Goal: Task Accomplishment & Management: Manage account settings

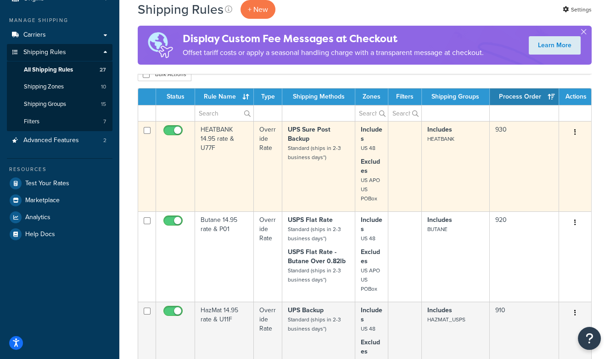
click at [229, 139] on td "HEATBANK 14.95 rate & U77F" at bounding box center [224, 166] width 59 height 90
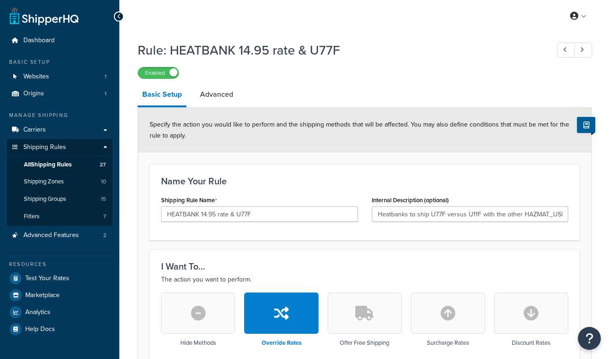
select select "LOCATION"
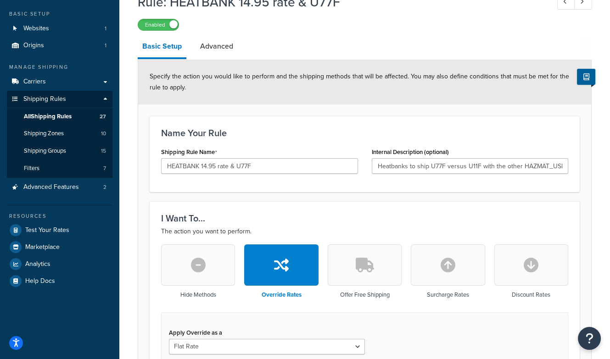
scroll to position [45, 0]
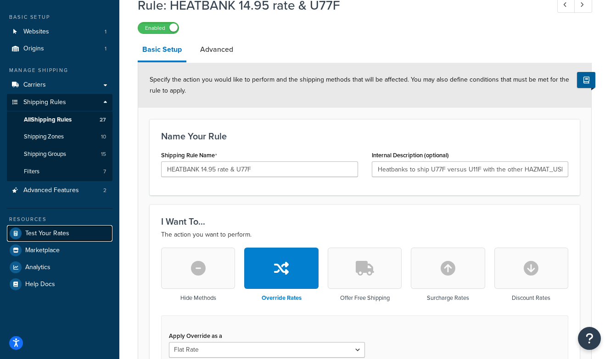
click at [50, 234] on span "Test Your Rates" at bounding box center [47, 234] width 44 height 8
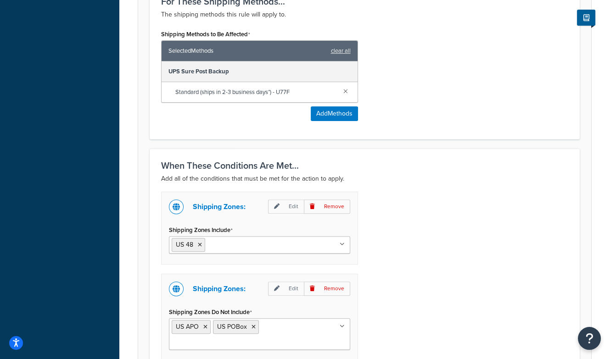
scroll to position [701, 0]
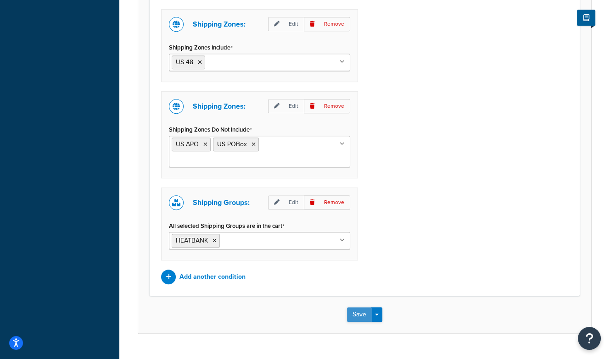
click at [358, 308] on button "Save" at bounding box center [359, 315] width 25 height 15
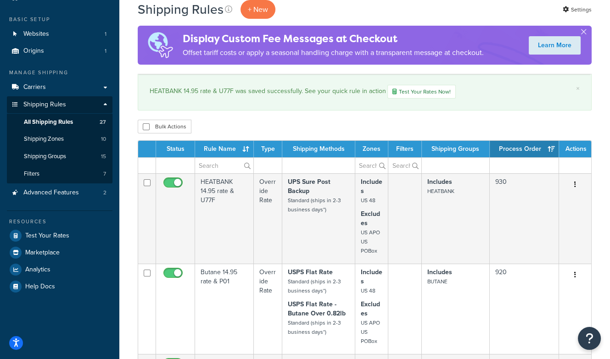
scroll to position [42, 0]
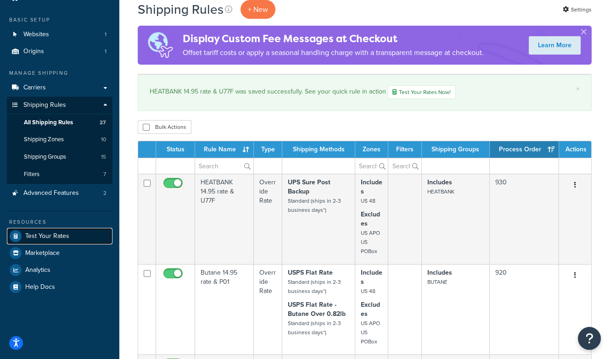
click at [52, 234] on span "Test Your Rates" at bounding box center [47, 237] width 44 height 8
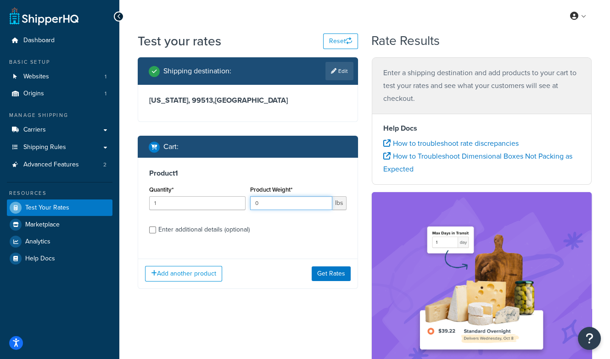
click at [325, 206] on input "0" at bounding box center [291, 204] width 82 height 14
type input "0.5"
click at [343, 69] on link "Edit" at bounding box center [340, 71] width 28 height 18
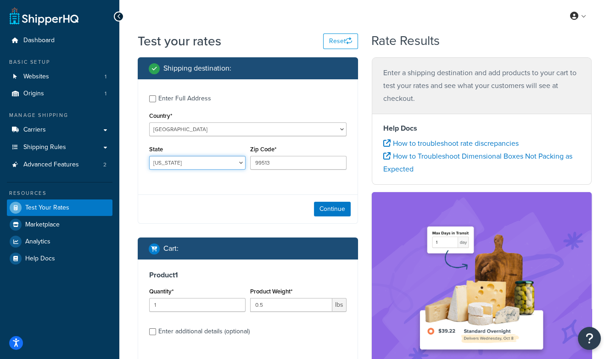
click at [185, 161] on select "Alabama Alaska American Samoa Arizona Arkansas Armed Forces Americas Armed Forc…" at bounding box center [197, 163] width 96 height 14
select select "IL"
click at [149, 156] on select "Alabama Alaska American Samoa Arizona Arkansas Armed Forces Americas Armed Forc…" at bounding box center [197, 163] width 96 height 14
drag, startPoint x: 279, startPoint y: 162, endPoint x: 232, endPoint y: 162, distance: 46.8
click at [232, 162] on div "State Alabama Alaska American Samoa Arizona Arkansas Armed Forces Americas Arme…" at bounding box center [248, 160] width 202 height 34
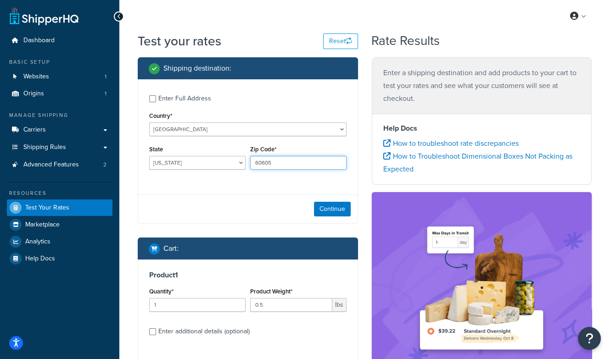
type input "60605"
click at [195, 172] on div "State Alabama Alaska American Samoa Arizona Arkansas Armed Forces Americas Arme…" at bounding box center [197, 160] width 101 height 34
click at [338, 202] on button "Continue" at bounding box center [332, 209] width 37 height 15
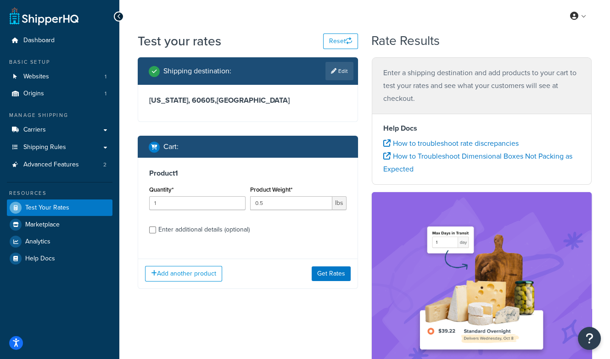
scroll to position [17, 0]
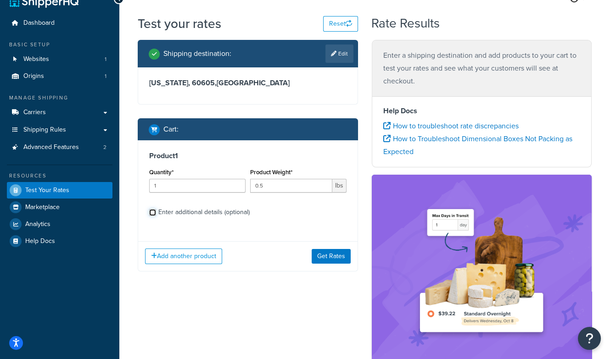
click at [153, 213] on input "Enter additional details (optional)" at bounding box center [152, 212] width 7 height 7
checkbox input "true"
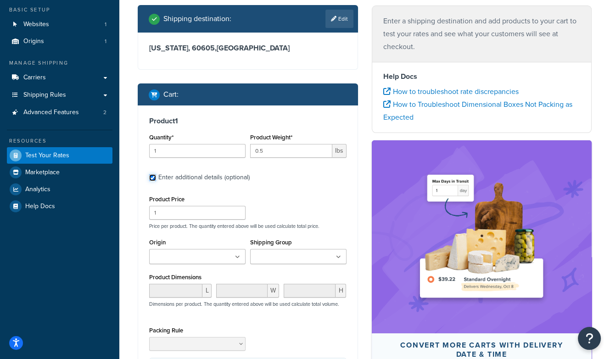
scroll to position [77, 0]
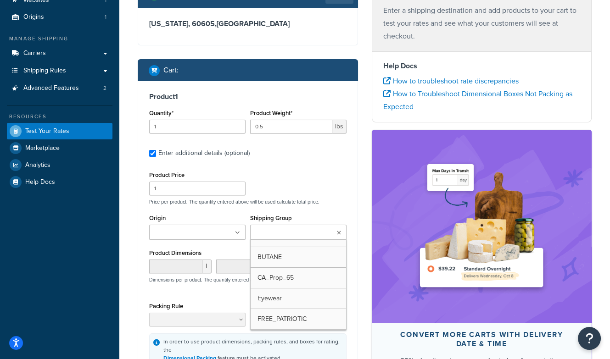
click at [299, 232] on input "Shipping Group" at bounding box center [293, 233] width 81 height 10
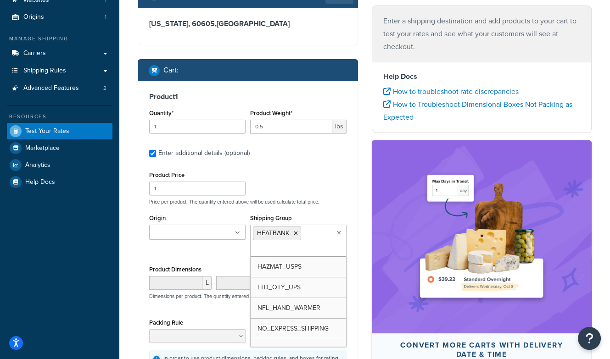
click at [130, 258] on div "Test your rates Reset Rate Results Shipping destination : Edit Illinois, 60605 …" at bounding box center [364, 211] width 491 height 513
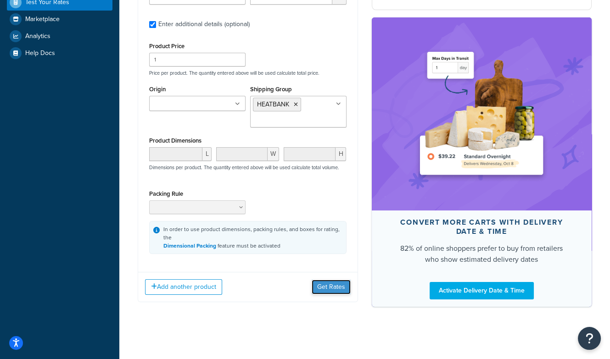
click at [335, 286] on button "Get Rates" at bounding box center [331, 287] width 39 height 15
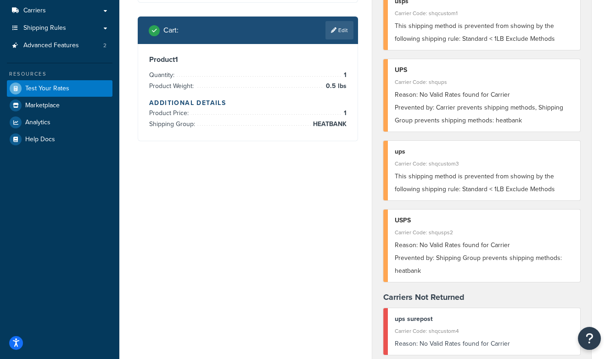
scroll to position [0, 0]
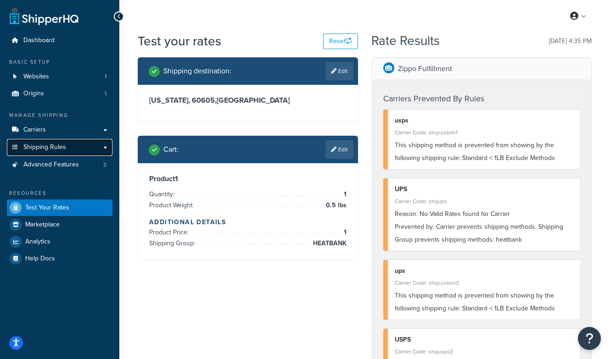
click at [48, 147] on span "Shipping Rules" at bounding box center [44, 148] width 43 height 8
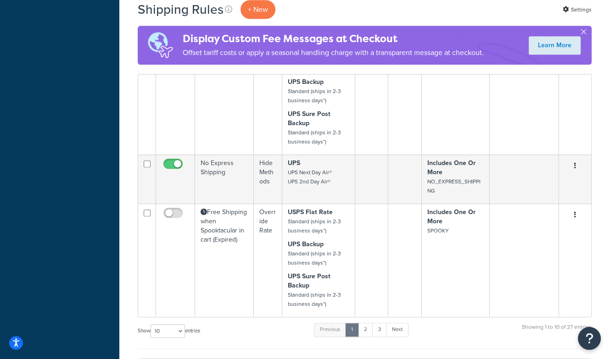
scroll to position [1033, 0]
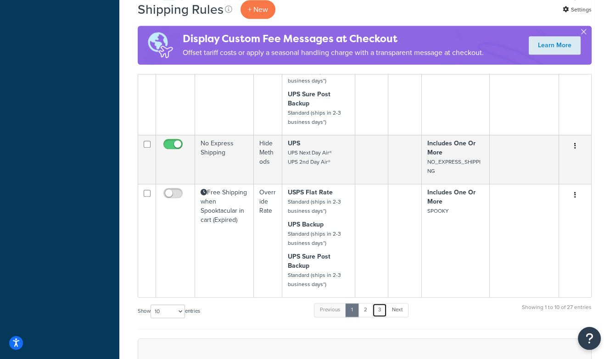
click at [379, 304] on link "3" at bounding box center [379, 310] width 15 height 14
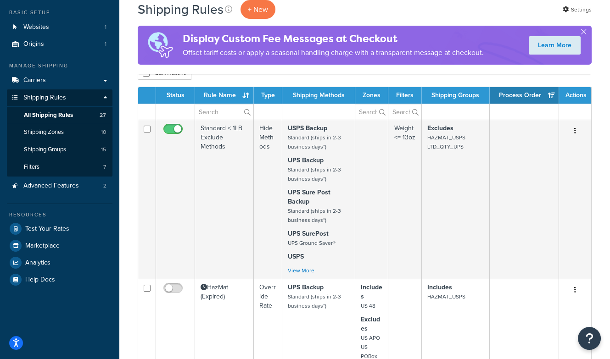
scroll to position [0, 0]
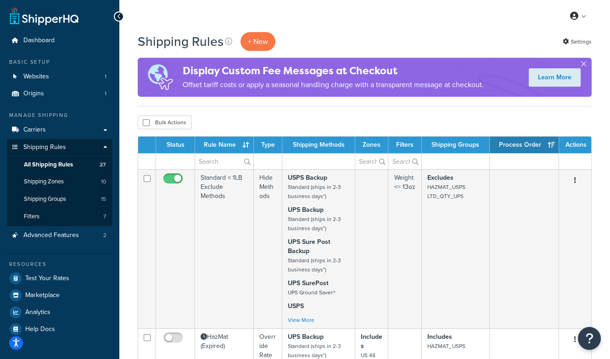
click at [549, 140] on th "Process Order" at bounding box center [524, 145] width 69 height 17
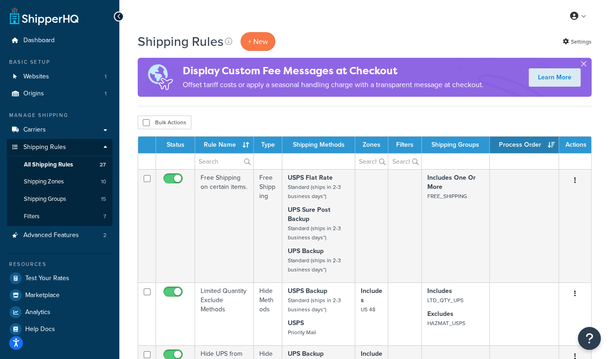
click at [583, 65] on button "button" at bounding box center [584, 66] width 2 height 2
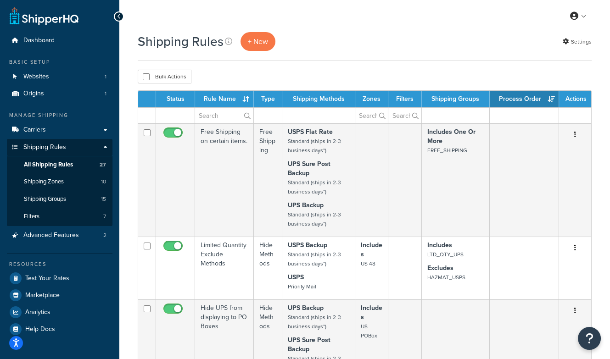
click at [550, 94] on th "Process Order" at bounding box center [524, 99] width 69 height 17
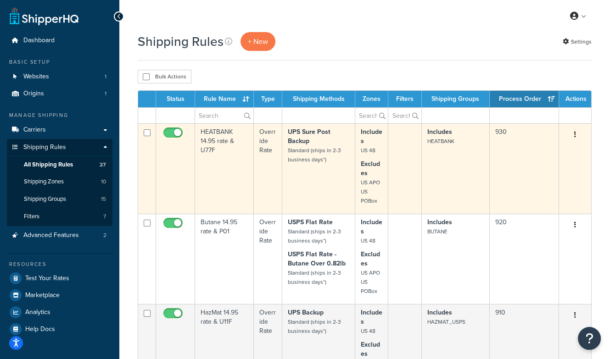
click at [176, 130] on input "checkbox" at bounding box center [174, 134] width 25 height 11
checkbox input "false"
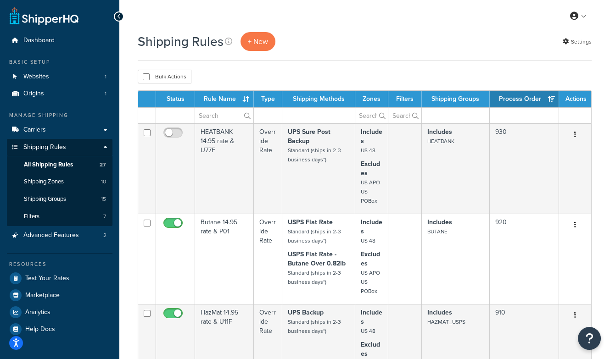
click at [336, 48] on div "Shipping Rules + New Settings" at bounding box center [365, 41] width 454 height 19
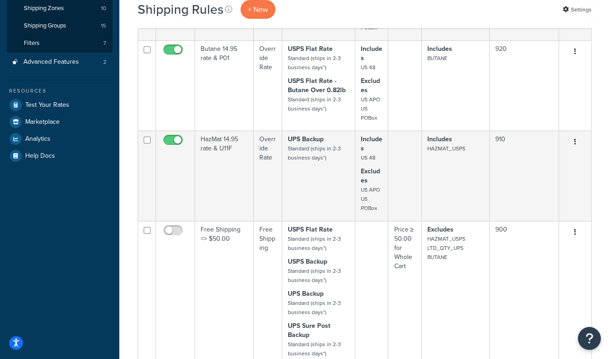
scroll to position [179, 0]
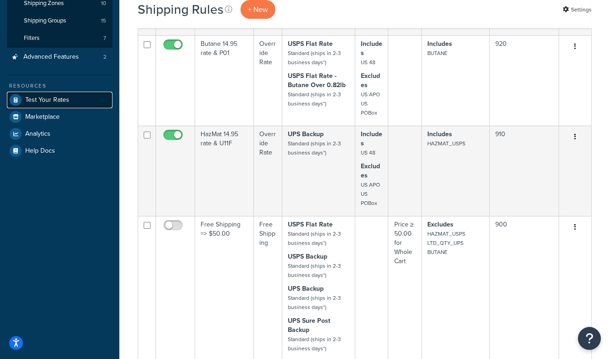
click at [56, 94] on link "Test Your Rates" at bounding box center [60, 100] width 106 height 17
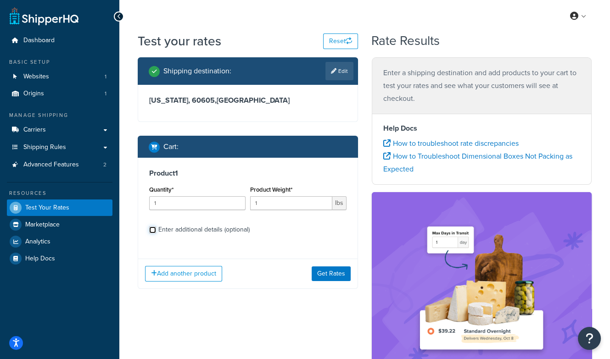
click at [152, 230] on input "Enter additional details (optional)" at bounding box center [152, 230] width 7 height 7
checkbox input "true"
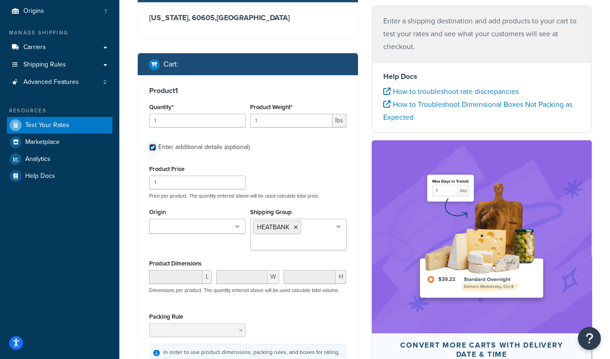
scroll to position [206, 0]
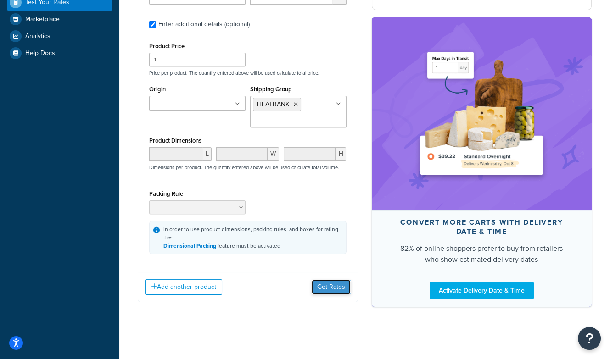
click at [331, 284] on button "Get Rates" at bounding box center [331, 287] width 39 height 15
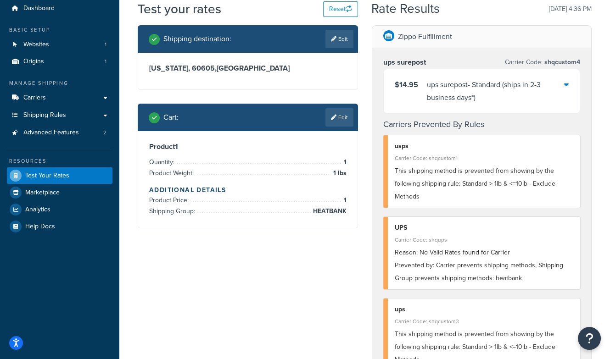
scroll to position [0, 0]
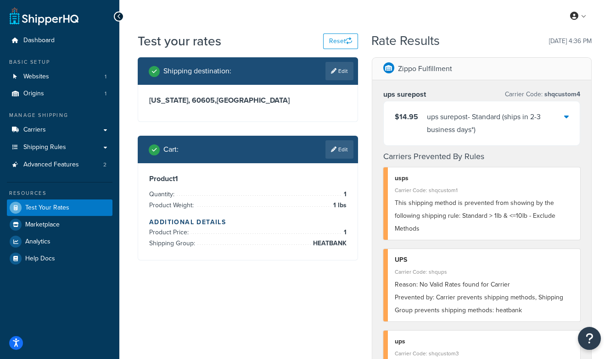
click at [556, 118] on div "ups surepost - Standard (ships in 2-3 business days*)" at bounding box center [496, 124] width 138 height 26
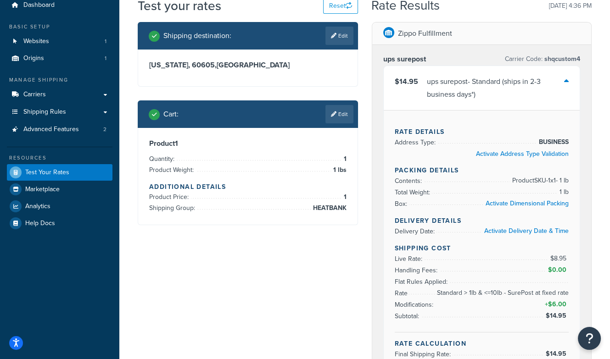
scroll to position [33, 0]
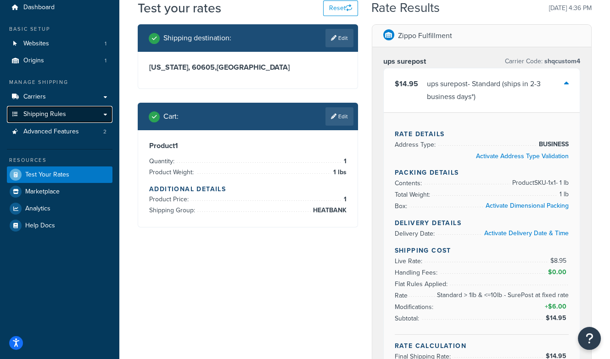
click at [51, 115] on span "Shipping Rules" at bounding box center [44, 115] width 43 height 8
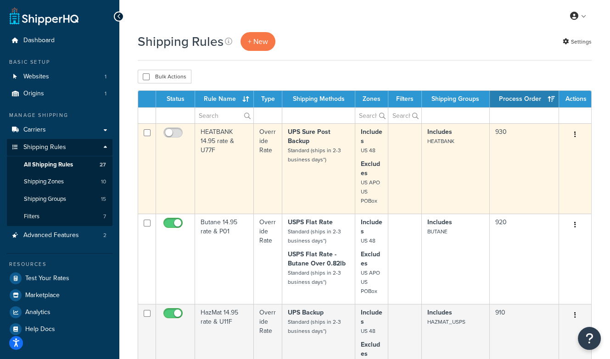
click at [230, 135] on td "HEATBANK 14.95 rate & U77F" at bounding box center [224, 169] width 59 height 90
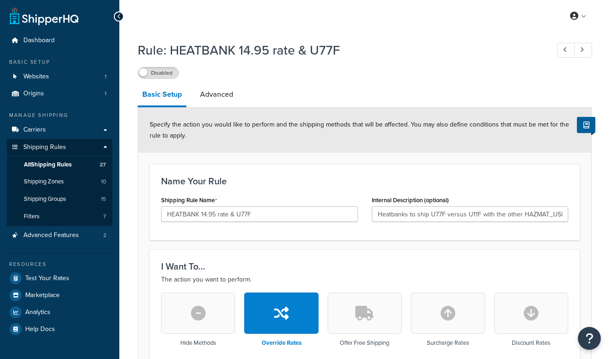
select select "LOCATION"
click at [227, 97] on link "Advanced" at bounding box center [217, 95] width 42 height 22
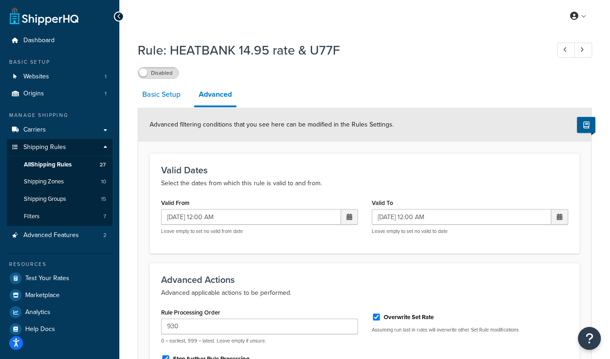
click at [164, 97] on link "Basic Setup" at bounding box center [161, 95] width 47 height 22
select select "LOCATION"
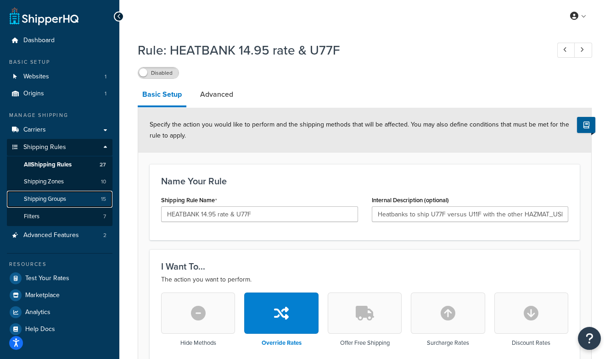
click at [58, 199] on span "Shipping Groups" at bounding box center [45, 200] width 42 height 8
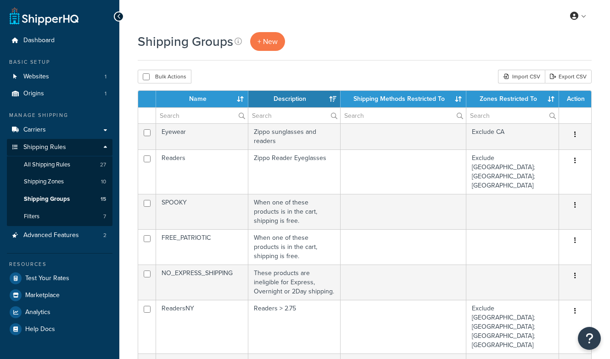
select select "15"
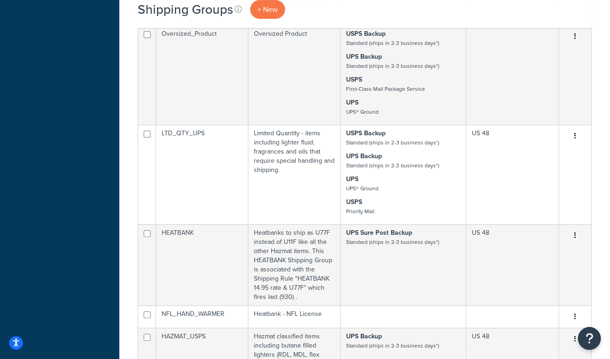
scroll to position [502, 0]
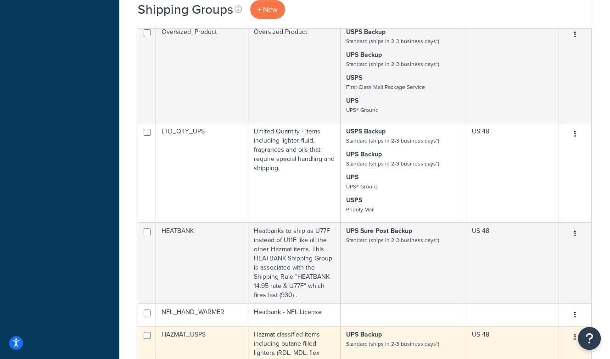
click at [348, 326] on td "UPS Backup Standard (ships in 2-3 business days*)" at bounding box center [404, 362] width 126 height 72
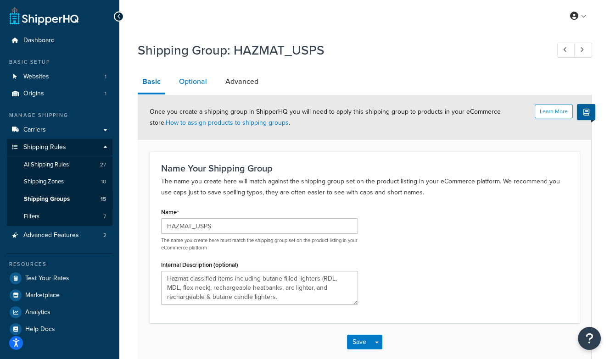
click at [195, 86] on link "Optional" at bounding box center [192, 82] width 37 height 22
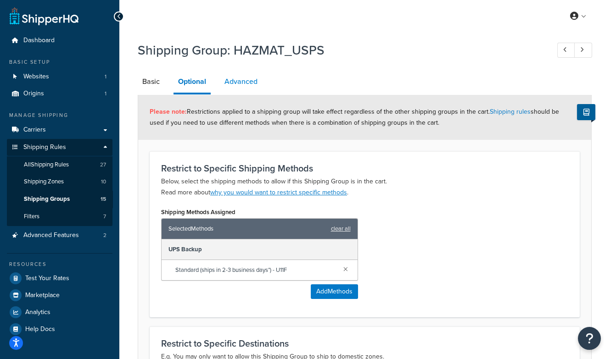
click at [241, 79] on link "Advanced" at bounding box center [241, 82] width 42 height 22
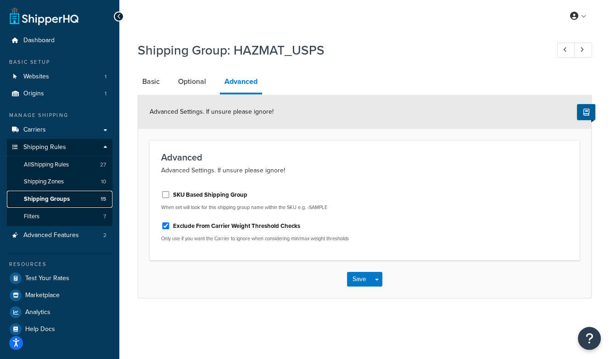
click at [52, 200] on span "Shipping Groups" at bounding box center [47, 200] width 46 height 8
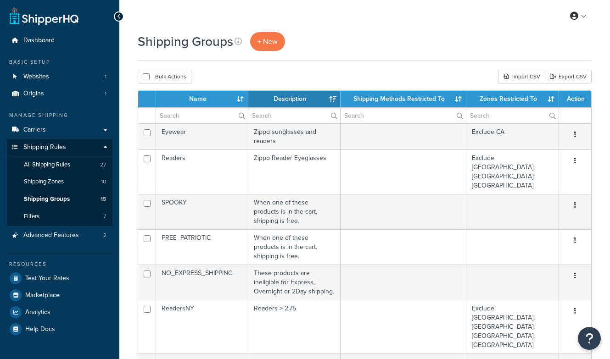
select select "15"
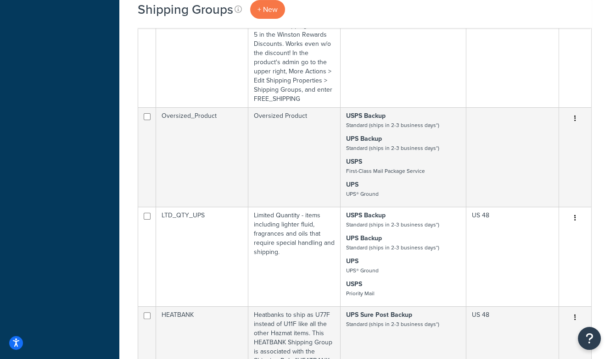
scroll to position [553, 0]
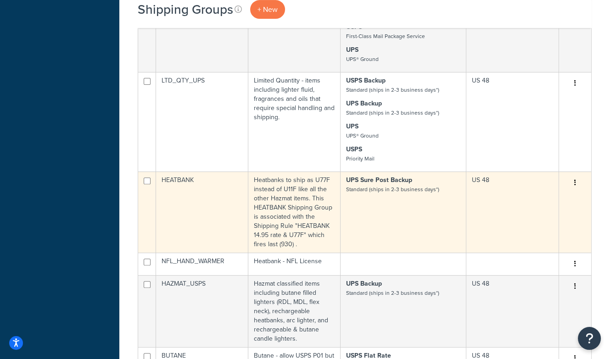
click at [375, 172] on td "UPS Sure Post Backup Standard (ships in 2-3 business days*)" at bounding box center [404, 212] width 126 height 81
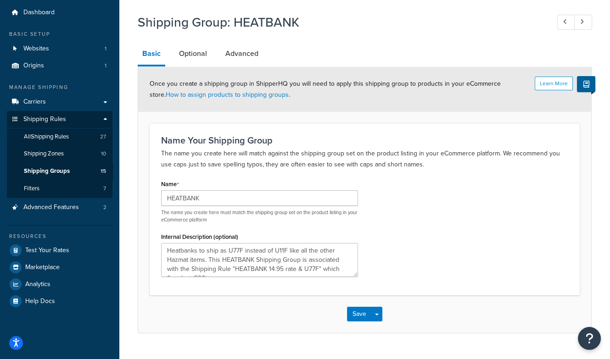
scroll to position [45, 0]
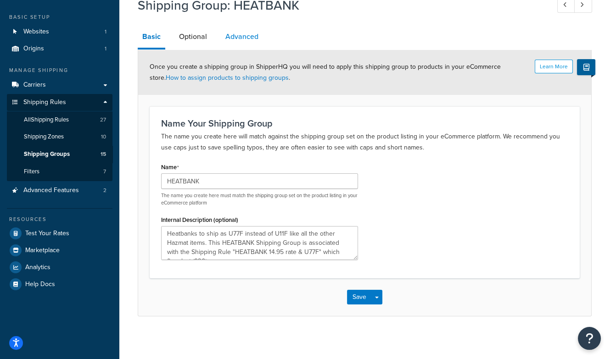
click at [242, 36] on link "Advanced" at bounding box center [242, 37] width 42 height 22
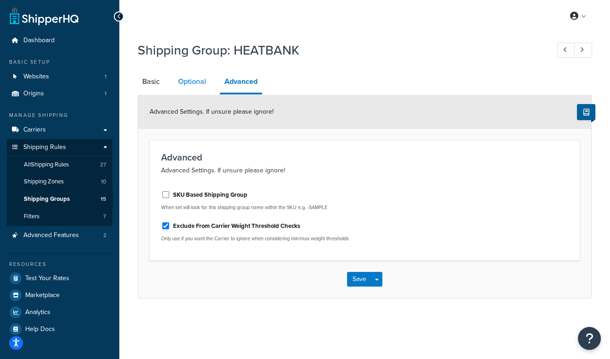
click at [200, 83] on link "Optional" at bounding box center [192, 82] width 37 height 22
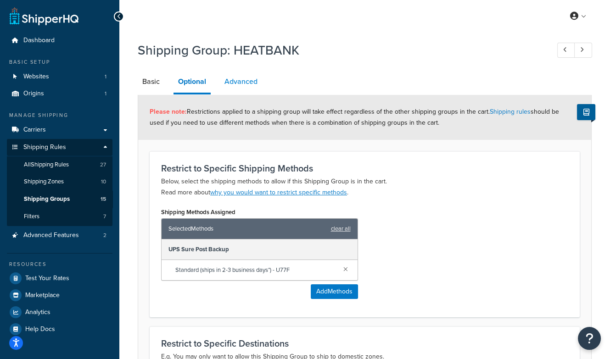
click at [246, 80] on link "Advanced" at bounding box center [241, 82] width 42 height 22
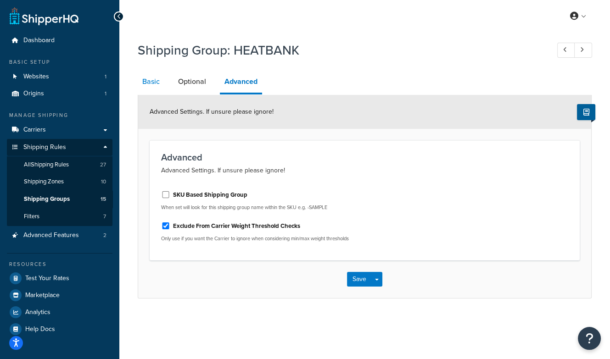
click at [152, 85] on link "Basic" at bounding box center [151, 82] width 27 height 22
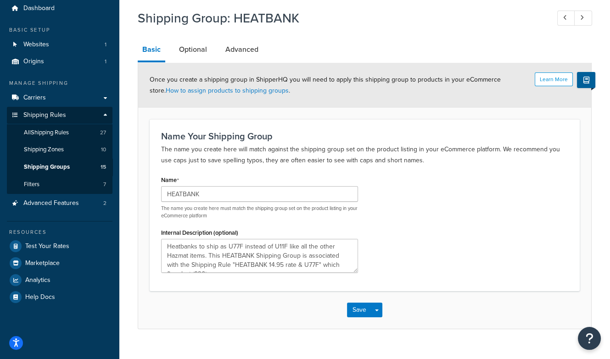
scroll to position [47, 0]
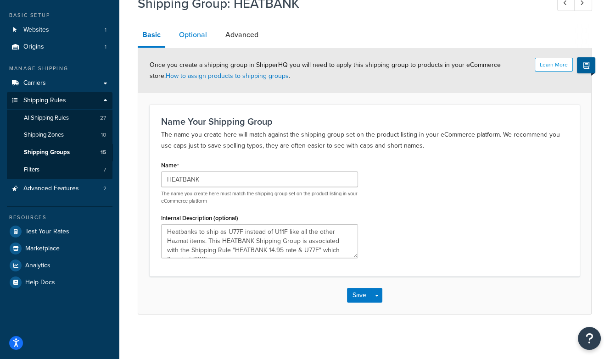
click at [193, 37] on link "Optional" at bounding box center [192, 35] width 37 height 22
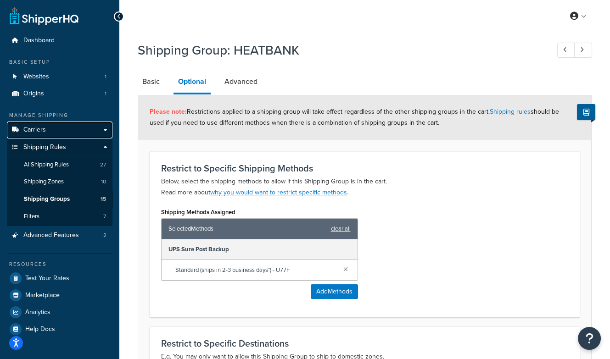
click at [45, 131] on link "Carriers" at bounding box center [60, 130] width 106 height 17
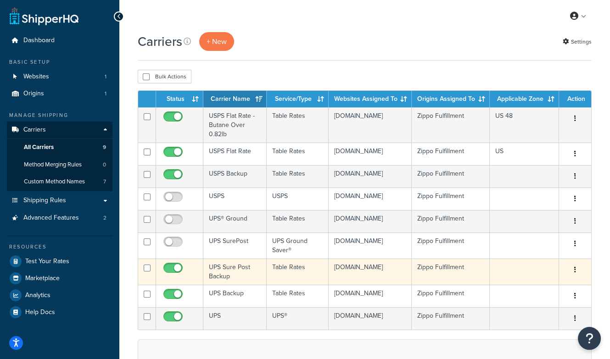
click at [225, 272] on td "UPS Sure Post Backup" at bounding box center [234, 272] width 63 height 26
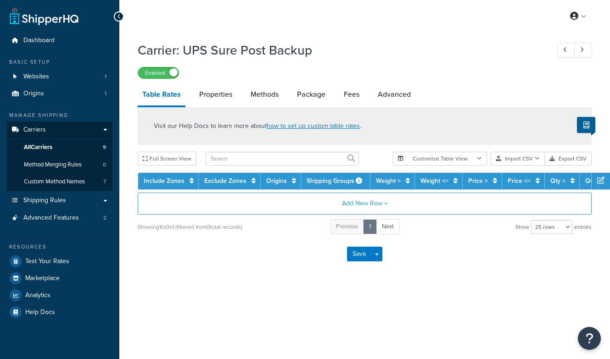
select select "25"
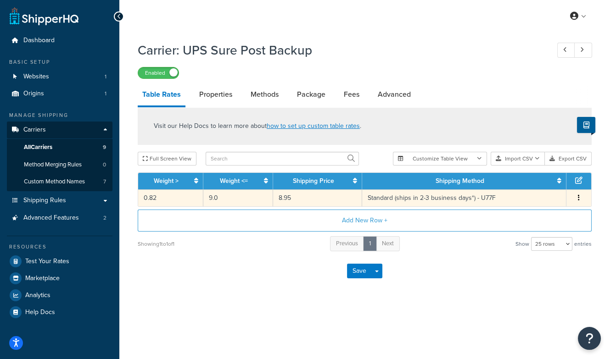
click at [342, 198] on td "8.95" at bounding box center [317, 198] width 89 height 17
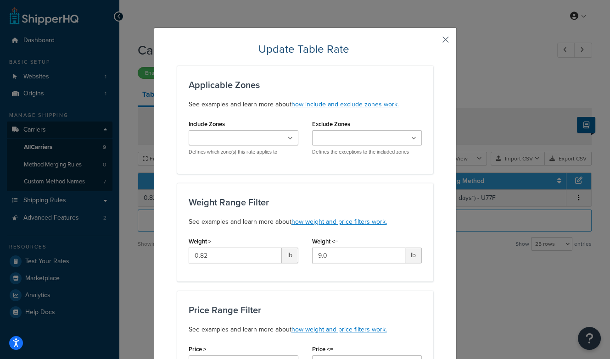
click at [433, 42] on button "button" at bounding box center [432, 43] width 2 height 2
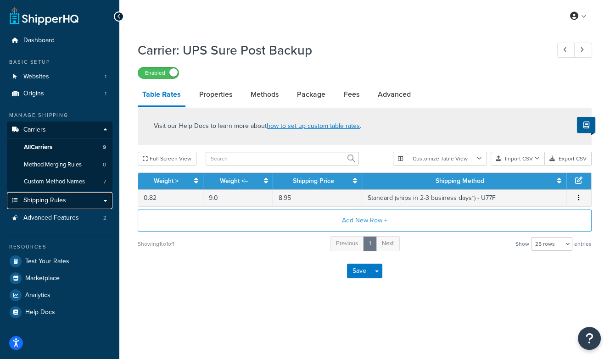
click at [51, 202] on span "Shipping Rules" at bounding box center [44, 201] width 43 height 8
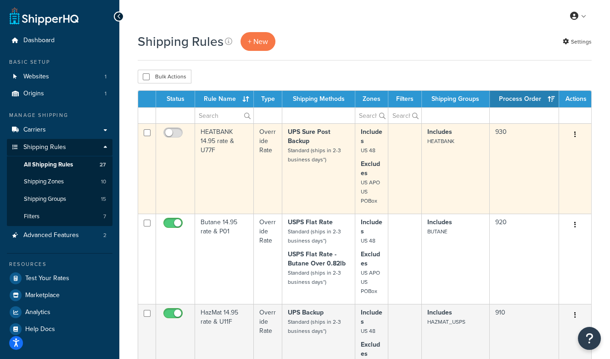
click at [302, 146] on p "UPS Sure Post Backup Standard (ships in 2-3 business days*)" at bounding box center [318, 146] width 61 height 37
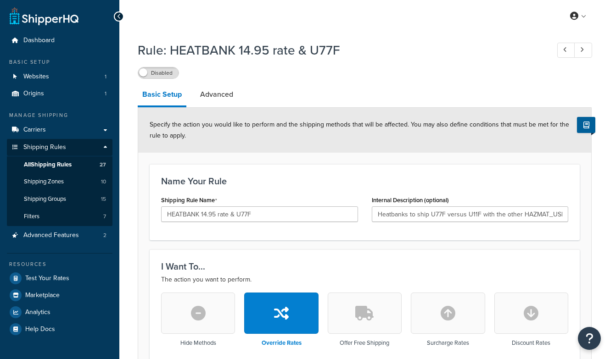
select select "LOCATION"
click at [144, 73] on span at bounding box center [143, 72] width 8 height 8
click at [375, 68] on div "Enabled" at bounding box center [365, 72] width 454 height 13
select select "LOCATION"
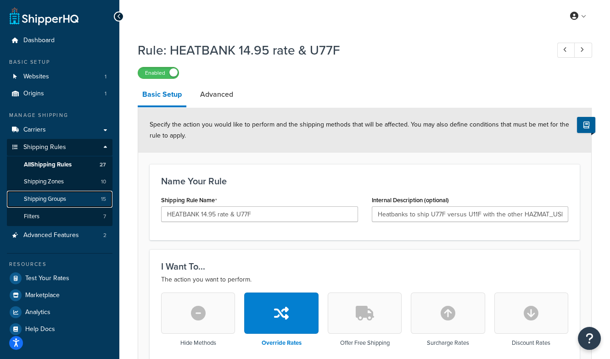
click at [50, 203] on span "Shipping Groups" at bounding box center [45, 200] width 42 height 8
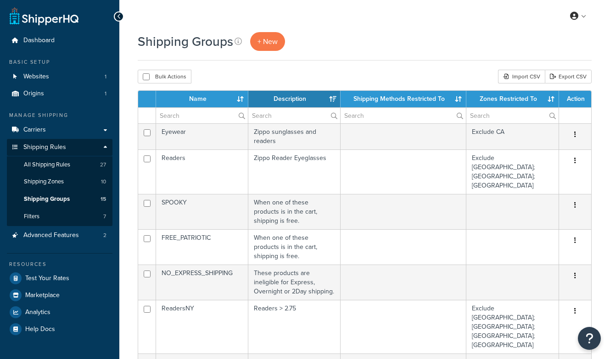
select select "15"
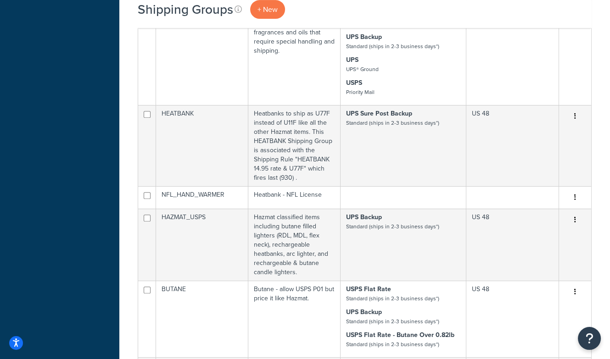
scroll to position [611, 0]
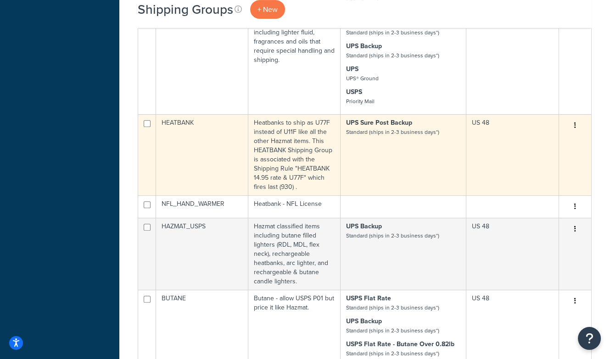
click at [298, 114] on td "Heatbanks to ship as U77F instead of U11F like all the other Hazmat items. This…" at bounding box center [294, 154] width 92 height 81
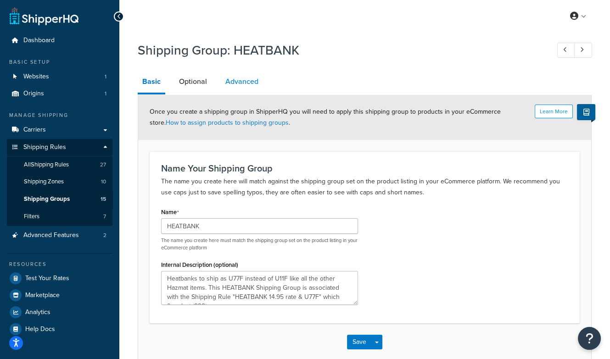
click at [235, 79] on link "Advanced" at bounding box center [242, 82] width 42 height 22
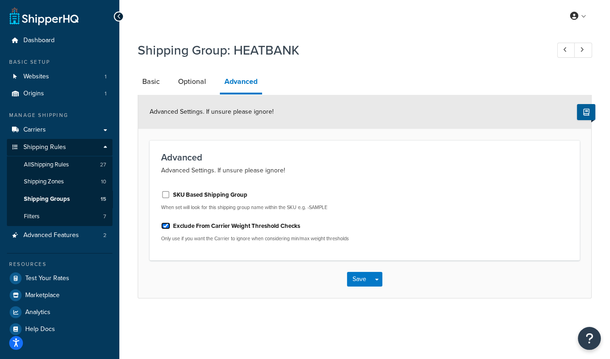
click at [163, 226] on input "Exclude From Carrier Weight Threshold Checks" at bounding box center [165, 226] width 9 height 7
checkbox input "false"
click at [356, 278] on button "Save" at bounding box center [359, 279] width 25 height 15
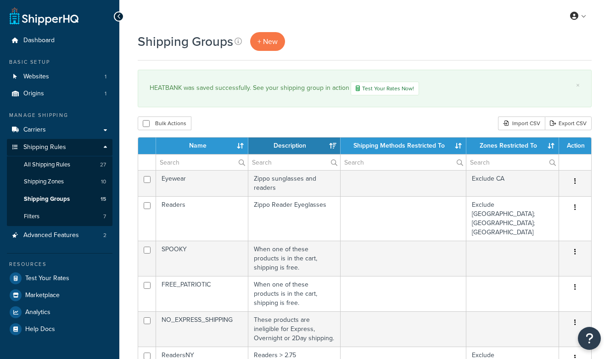
select select "15"
click at [377, 87] on link "Test Your Rates Now!" at bounding box center [385, 89] width 68 height 14
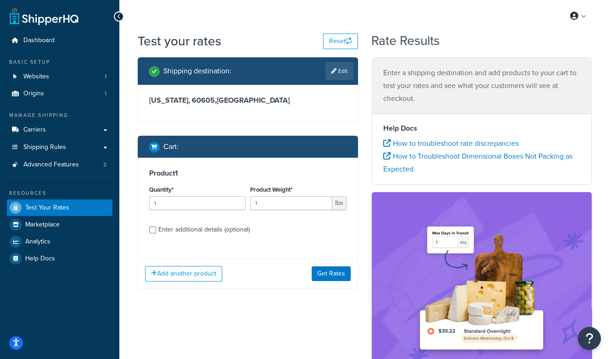
click at [156, 228] on div "Enter additional details (optional)" at bounding box center [247, 229] width 197 height 15
click at [152, 229] on input "Enter additional details (optional)" at bounding box center [152, 230] width 7 height 7
checkbox input "true"
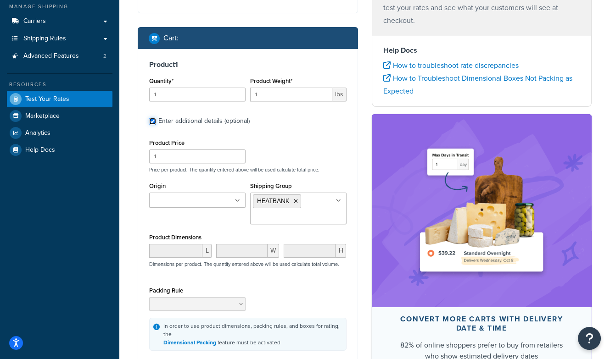
scroll to position [206, 0]
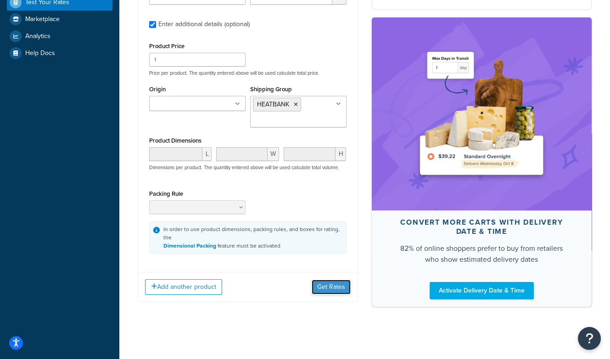
click at [334, 285] on button "Get Rates" at bounding box center [331, 287] width 39 height 15
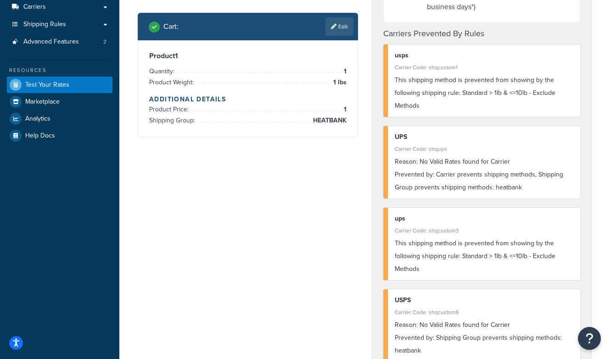
scroll to position [0, 0]
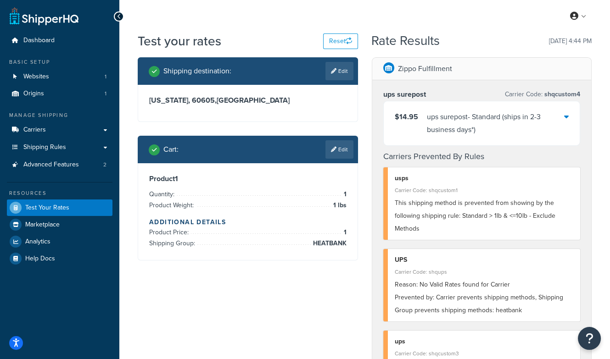
click at [567, 118] on icon at bounding box center [566, 116] width 5 height 7
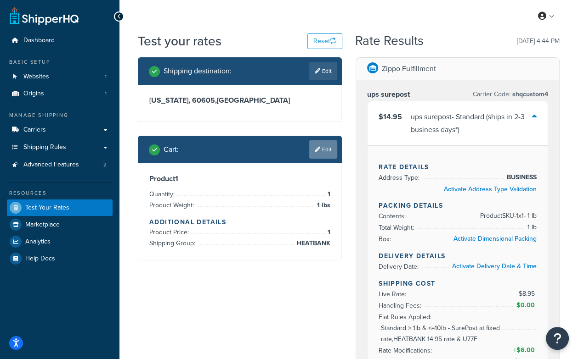
click at [324, 150] on link "Edit" at bounding box center [323, 149] width 28 height 18
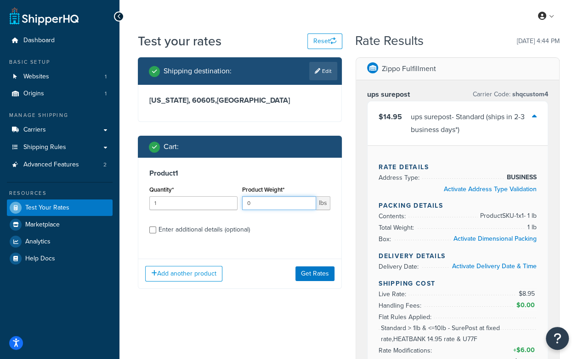
click at [310, 206] on input "0" at bounding box center [279, 204] width 74 height 14
type input "0.5"
click at [314, 272] on button "Get Rates" at bounding box center [314, 274] width 39 height 15
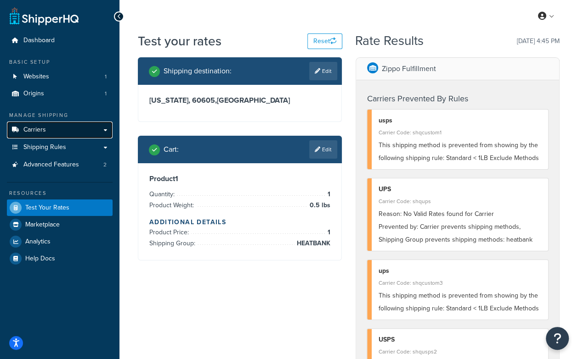
click at [38, 131] on span "Carriers" at bounding box center [34, 130] width 22 height 8
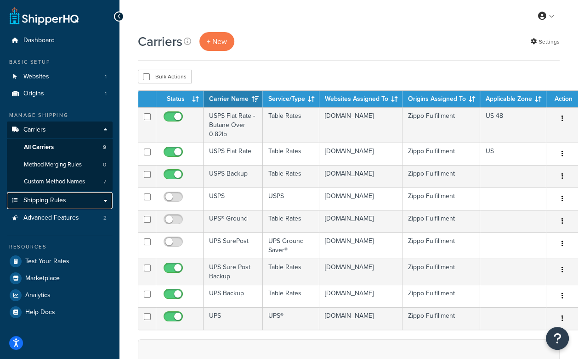
click at [53, 200] on span "Shipping Rules" at bounding box center [44, 201] width 43 height 8
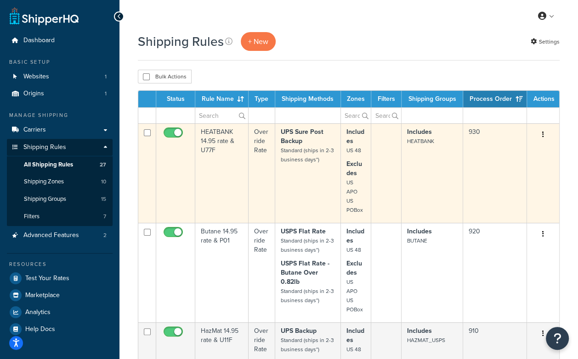
click at [310, 155] on small "Standard (ships in 2-3 business days*)" at bounding box center [307, 154] width 53 height 17
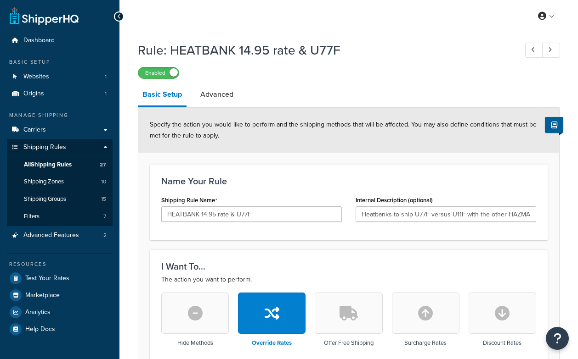
select select "LOCATION"
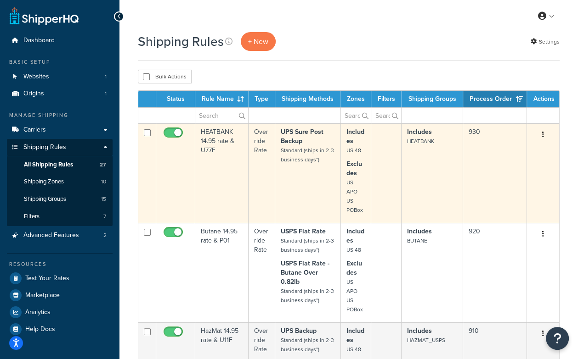
click at [175, 131] on input "checkbox" at bounding box center [174, 134] width 25 height 11
checkbox input "false"
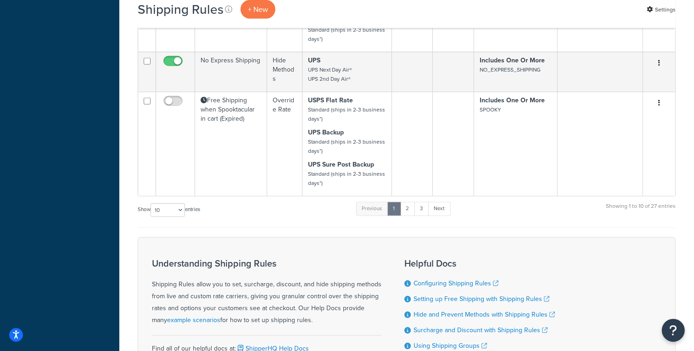
scroll to position [962, 0]
click at [408, 202] on link "2" at bounding box center [407, 208] width 15 height 14
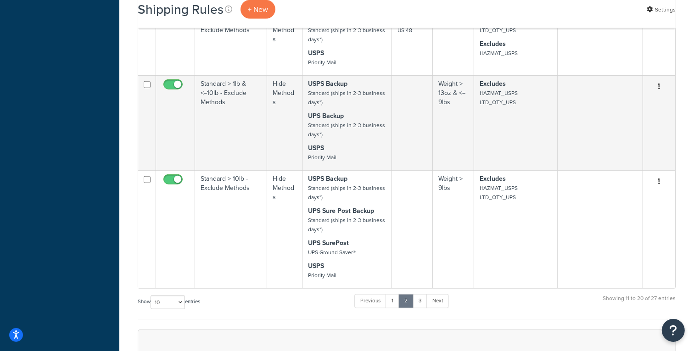
scroll to position [740, 0]
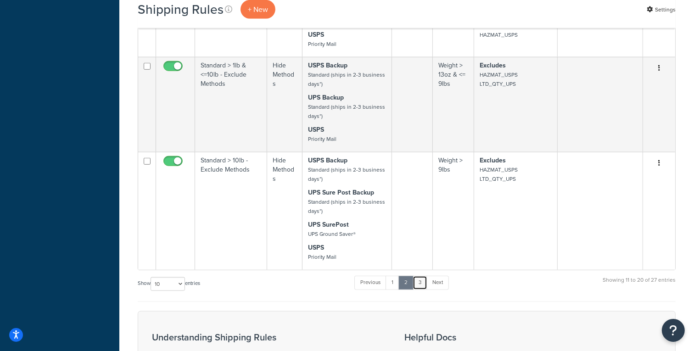
click at [420, 281] on link "3" at bounding box center [420, 283] width 15 height 14
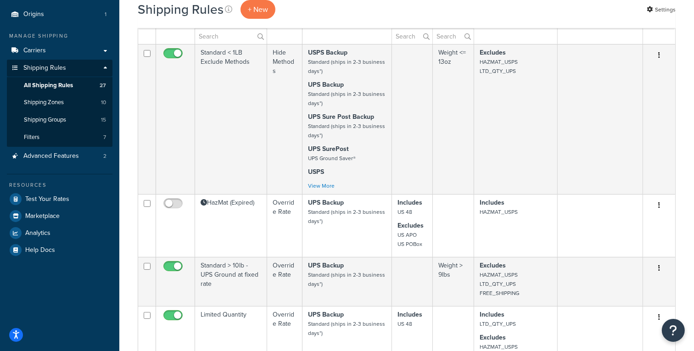
scroll to position [38, 0]
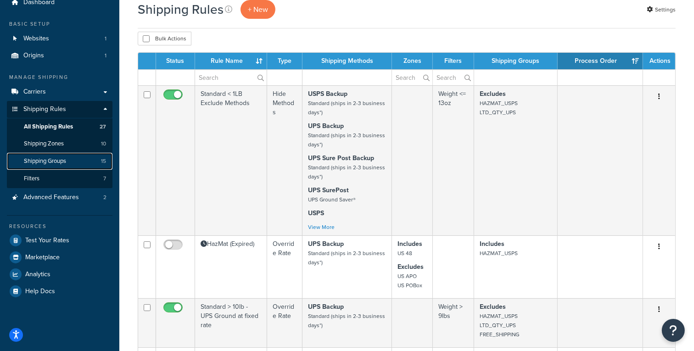
click at [46, 163] on span "Shipping Groups" at bounding box center [45, 161] width 42 height 8
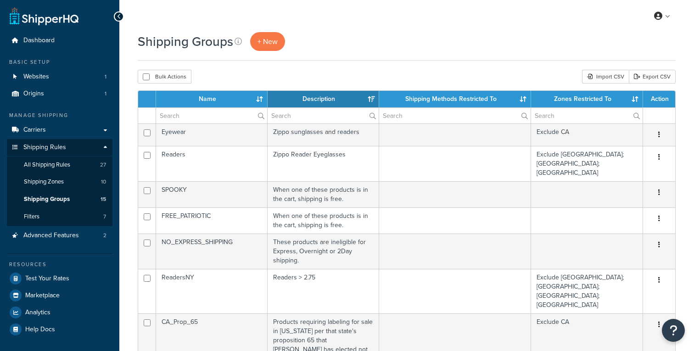
select select "15"
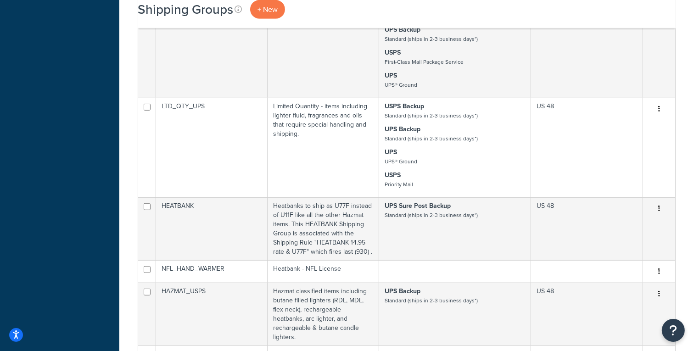
scroll to position [471, 0]
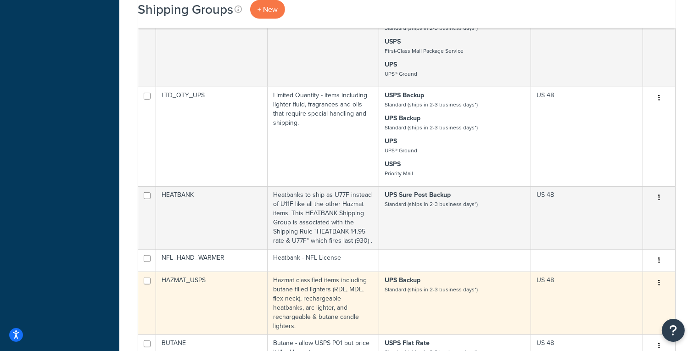
click at [328, 272] on td "Hazmat classified items including butane filled lighters (RDL, MDL, flex neck),…" at bounding box center [324, 303] width 112 height 63
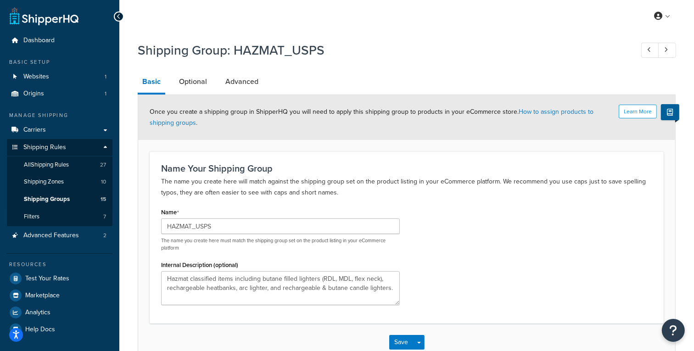
scroll to position [55, 0]
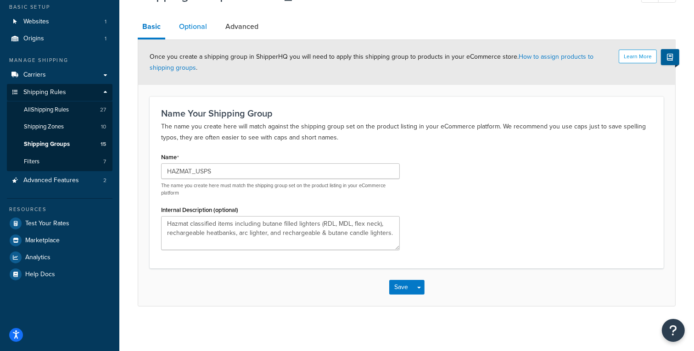
click at [187, 29] on link "Optional" at bounding box center [192, 27] width 37 height 22
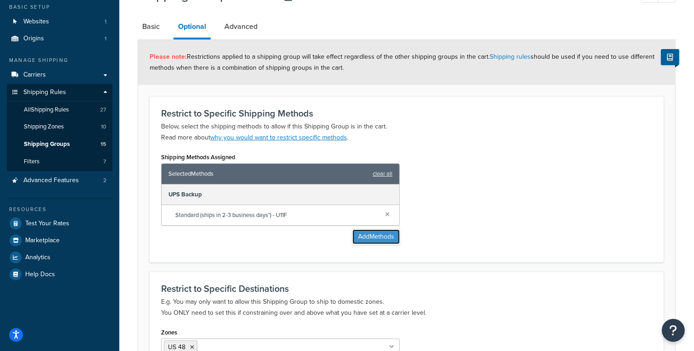
click at [376, 236] on button "Add Methods" at bounding box center [376, 237] width 47 height 15
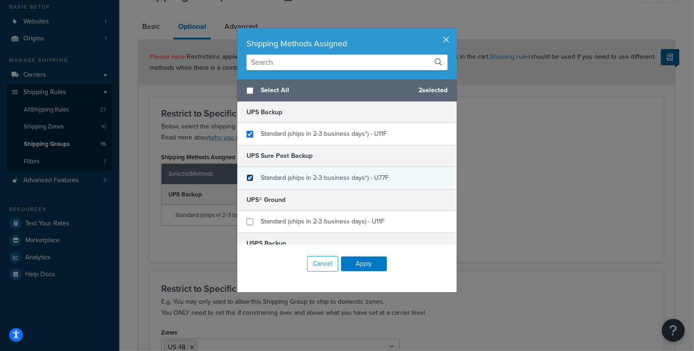
click at [250, 177] on input "checkbox" at bounding box center [250, 177] width 7 height 7
checkbox input "true"
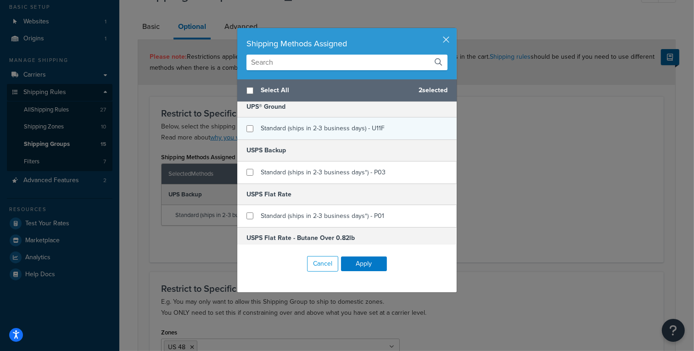
scroll to position [122, 0]
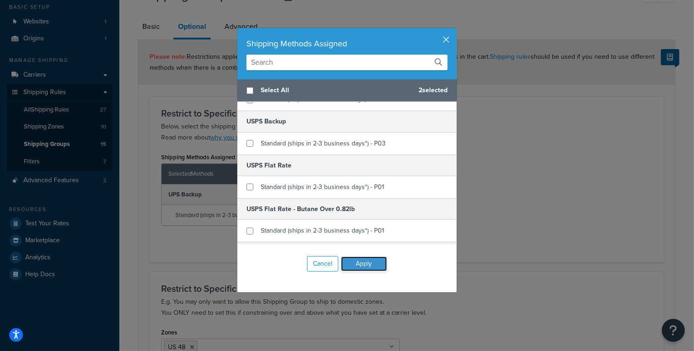
click at [368, 263] on button "Apply" at bounding box center [364, 264] width 46 height 15
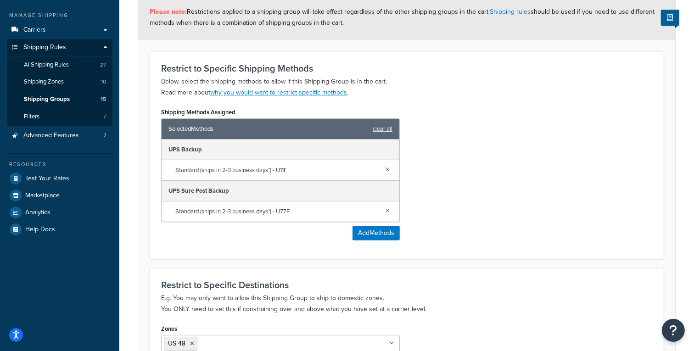
scroll to position [211, 0]
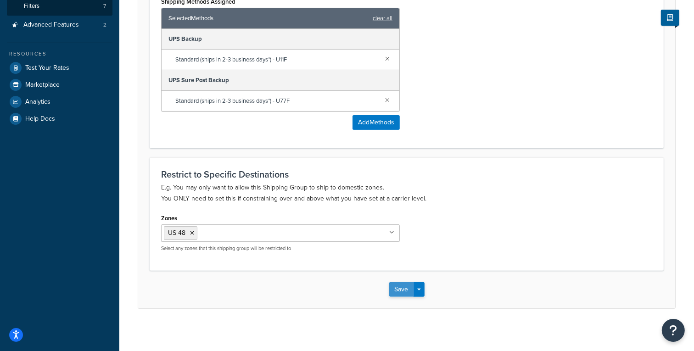
click at [398, 288] on button "Save" at bounding box center [401, 289] width 25 height 15
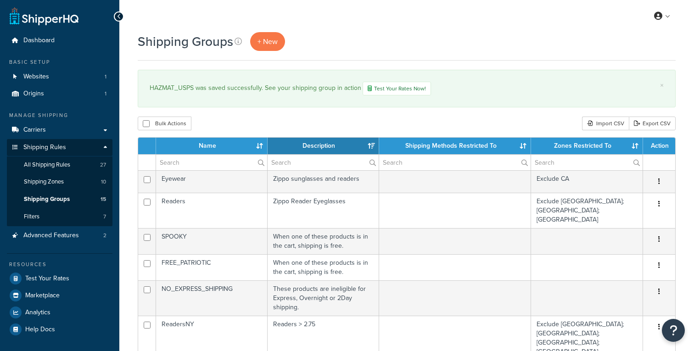
select select "15"
click at [58, 166] on span "All Shipping Rules" at bounding box center [47, 165] width 46 height 8
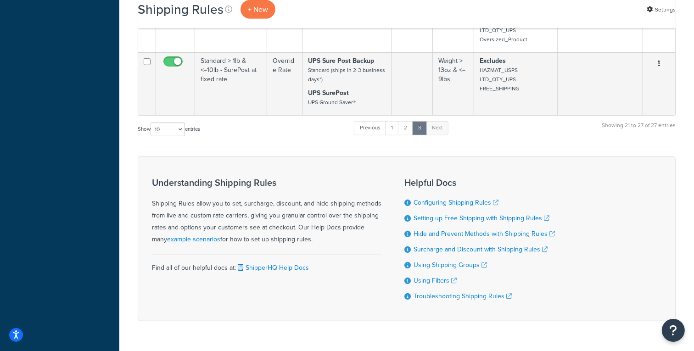
scroll to position [508, 0]
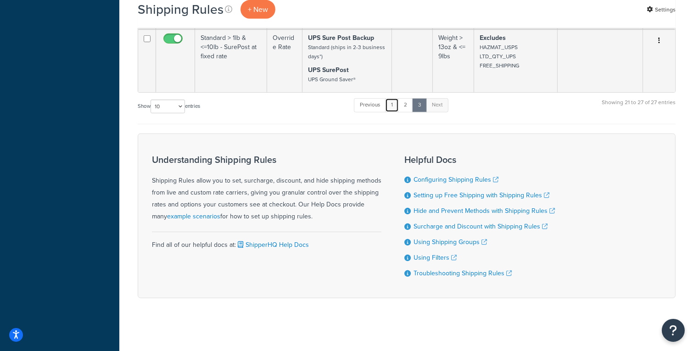
click at [393, 102] on link "1" at bounding box center [392, 105] width 14 height 14
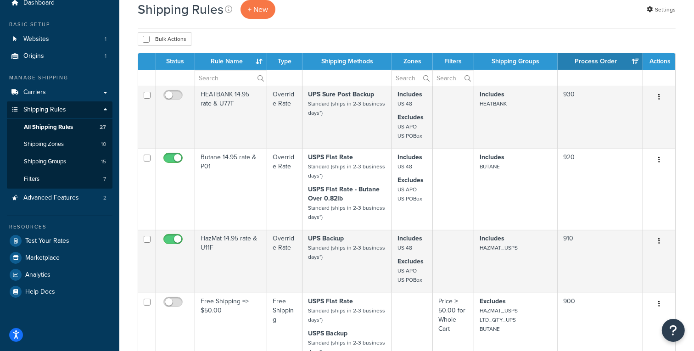
scroll to position [0, 0]
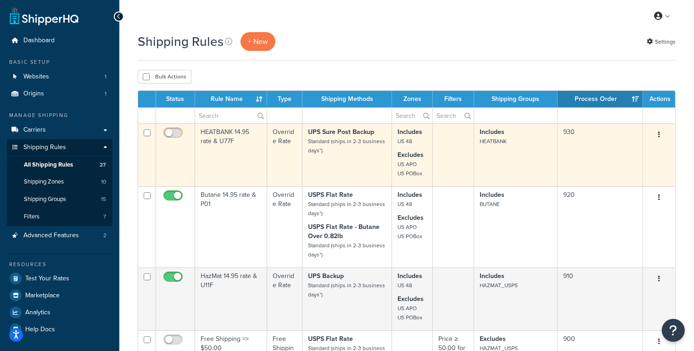
click at [168, 131] on input "checkbox" at bounding box center [174, 134] width 25 height 11
click at [175, 133] on input "checkbox" at bounding box center [174, 134] width 25 height 11
checkbox input "false"
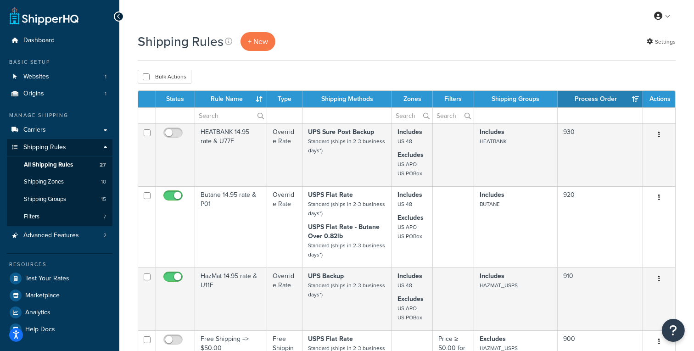
click at [436, 41] on div "Shipping Rules + New Settings" at bounding box center [407, 41] width 538 height 19
click at [44, 216] on link "Filters 7" at bounding box center [60, 216] width 106 height 17
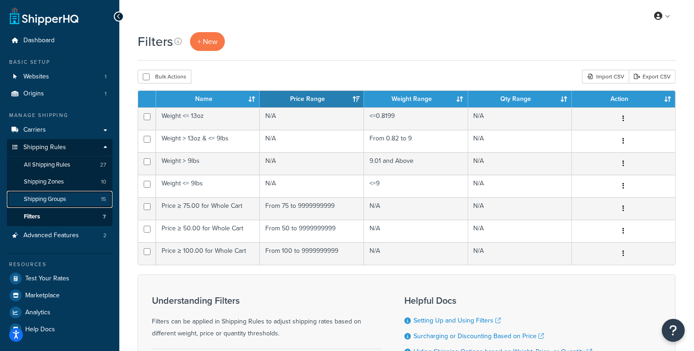
click at [54, 200] on span "Shipping Groups" at bounding box center [45, 200] width 42 height 8
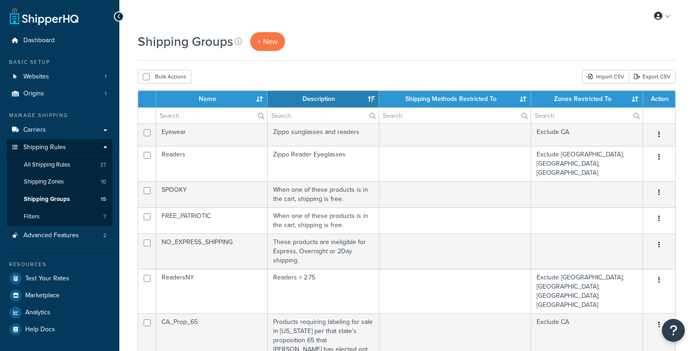
select select "15"
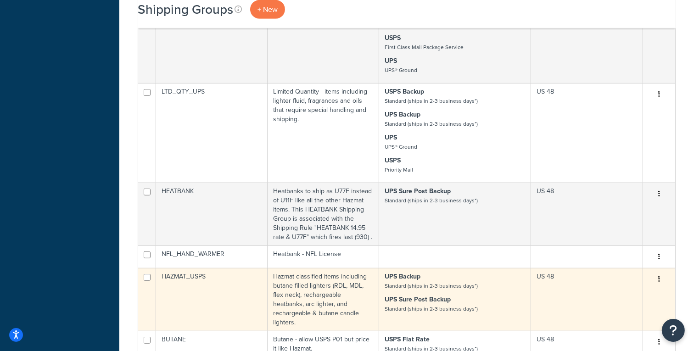
scroll to position [511, 0]
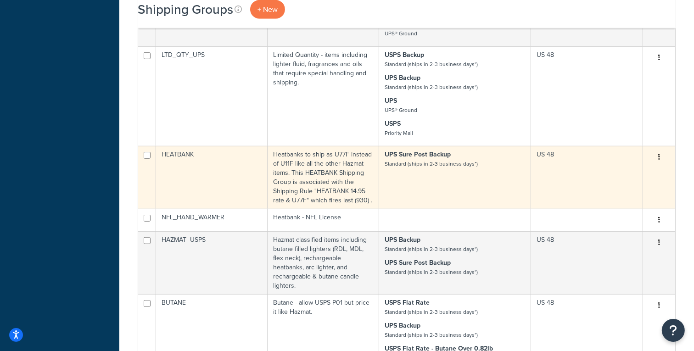
click at [220, 146] on td "HEATBANK" at bounding box center [212, 177] width 112 height 63
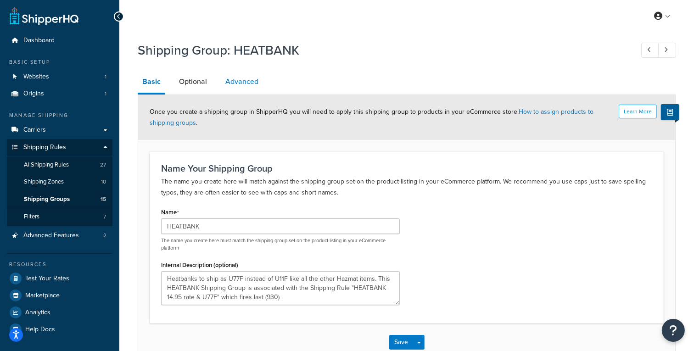
click at [248, 84] on link "Advanced" at bounding box center [242, 82] width 42 height 22
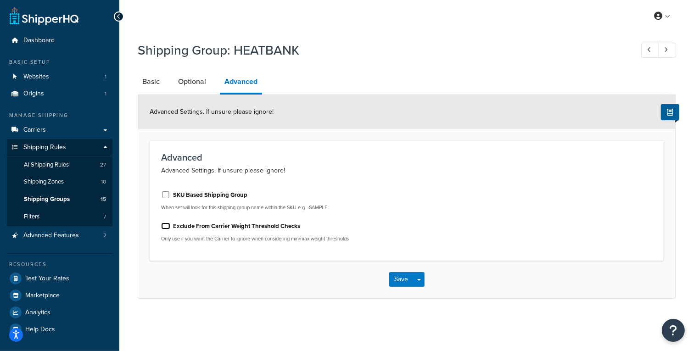
click at [164, 225] on input "Exclude From Carrier Weight Threshold Checks" at bounding box center [165, 226] width 9 height 7
checkbox input "true"
click at [195, 79] on link "Optional" at bounding box center [192, 82] width 37 height 22
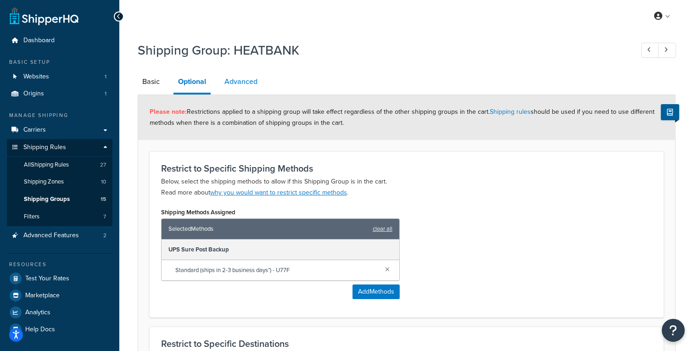
click at [243, 80] on link "Advanced" at bounding box center [241, 82] width 42 height 22
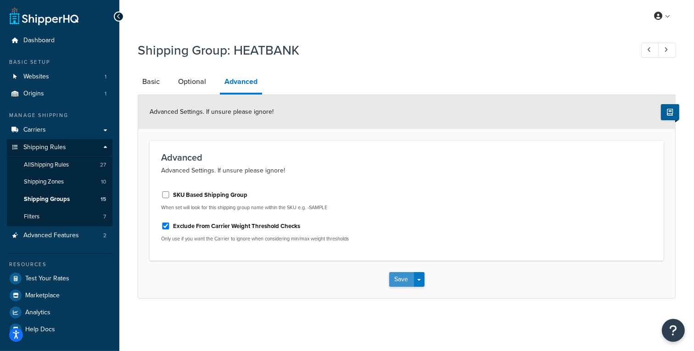
click at [402, 277] on button "Save" at bounding box center [401, 279] width 25 height 15
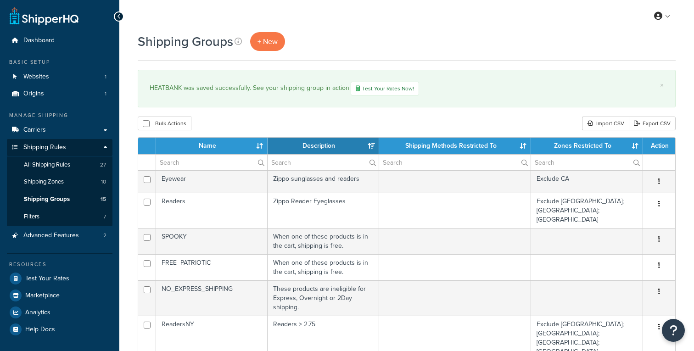
select select "15"
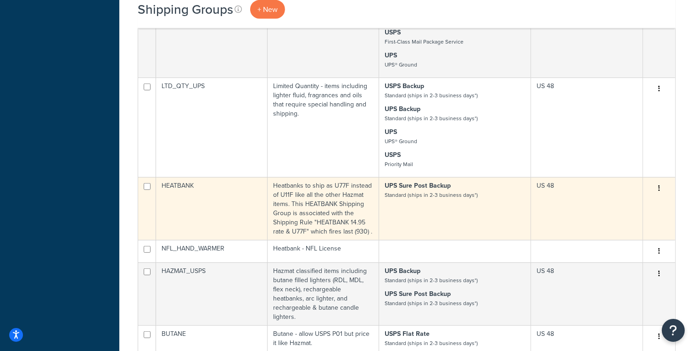
scroll to position [581, 0]
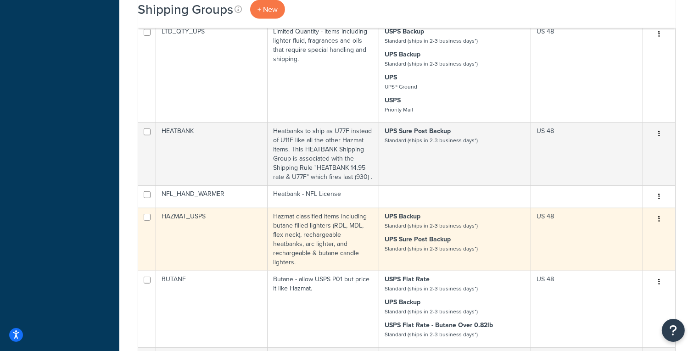
click at [453, 235] on p "UPS Sure Post Backup Standard (ships in 2-3 business days*)" at bounding box center [455, 244] width 141 height 18
click at [199, 208] on td "HAZMAT_USPS" at bounding box center [212, 239] width 112 height 63
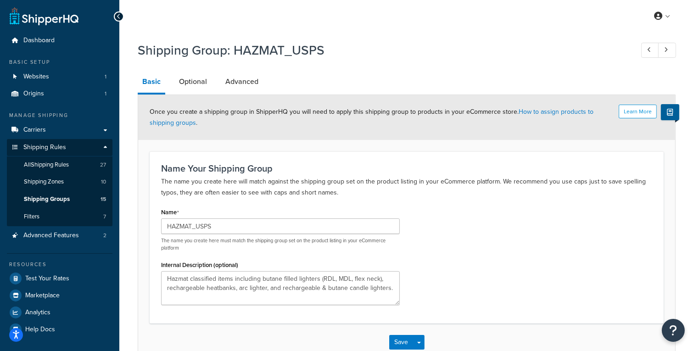
scroll to position [55, 0]
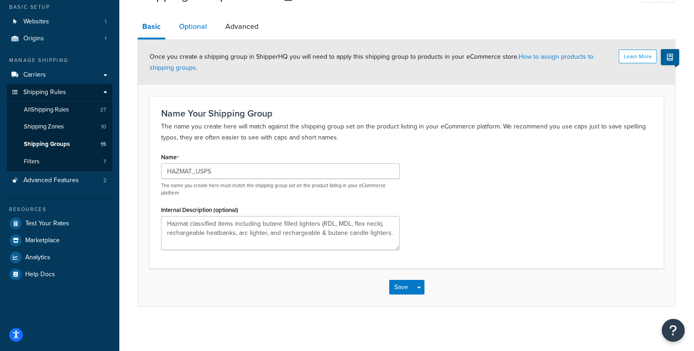
click at [188, 26] on link "Optional" at bounding box center [192, 27] width 37 height 22
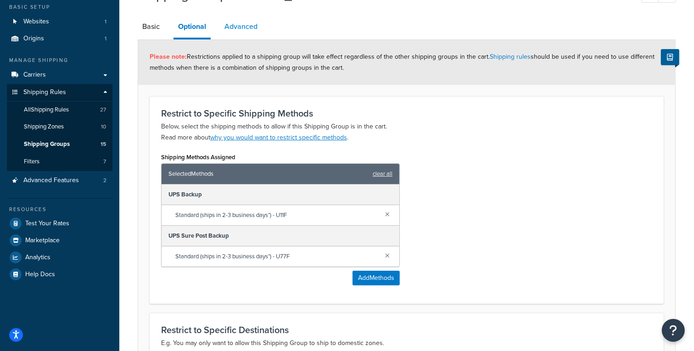
click at [249, 29] on link "Advanced" at bounding box center [241, 27] width 42 height 22
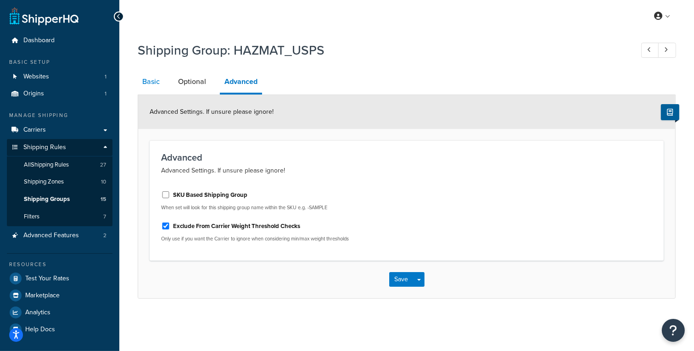
click at [154, 85] on link "Basic" at bounding box center [151, 82] width 27 height 22
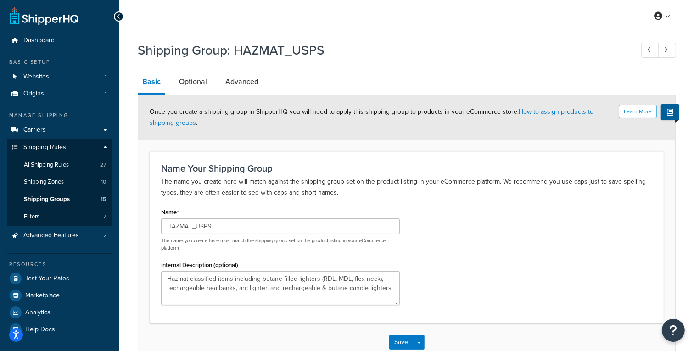
scroll to position [55, 0]
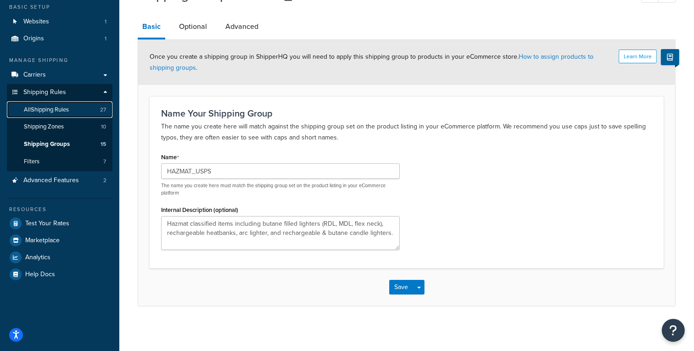
click at [54, 112] on span "All Shipping Rules" at bounding box center [46, 110] width 45 height 8
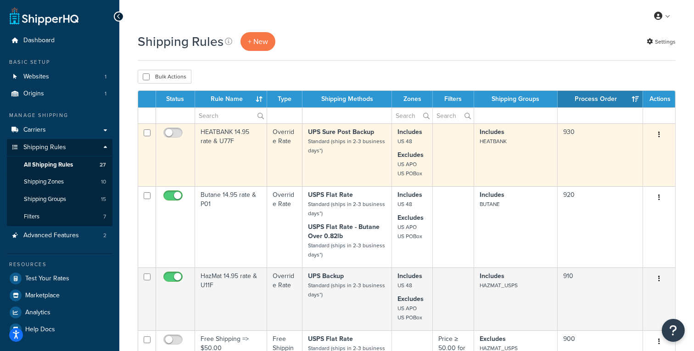
click at [660, 132] on button "button" at bounding box center [659, 135] width 13 height 15
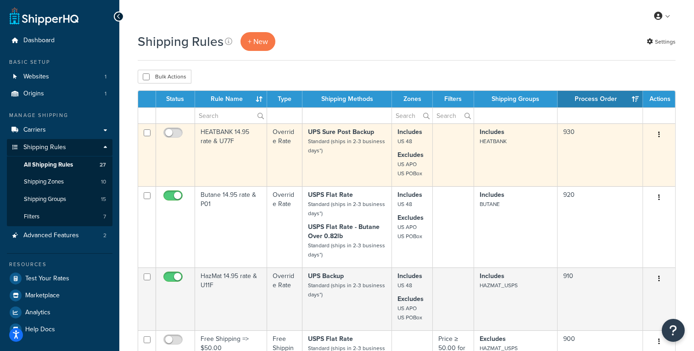
scroll to position [12, 0]
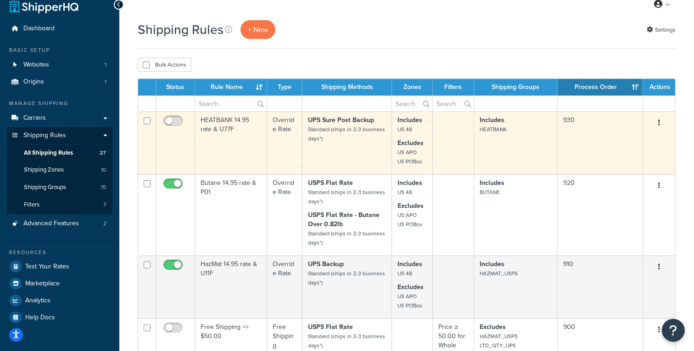
click at [168, 121] on input "checkbox" at bounding box center [174, 123] width 25 height 11
checkbox input "true"
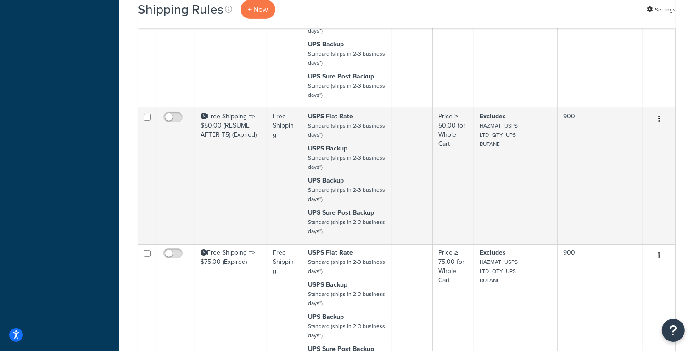
scroll to position [0, 0]
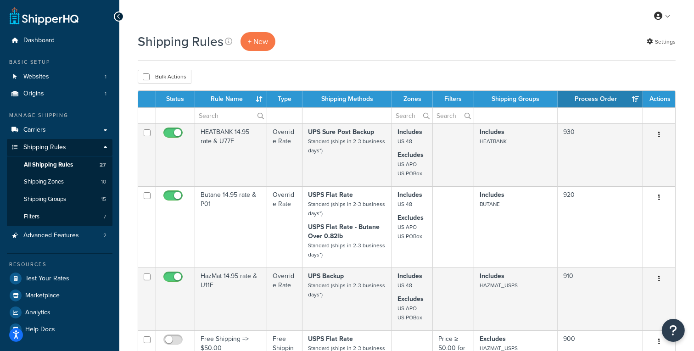
click at [393, 34] on div "Shipping Rules + New Settings" at bounding box center [407, 41] width 538 height 19
click at [58, 168] on span "All Shipping Rules" at bounding box center [48, 165] width 49 height 8
click at [40, 278] on span "Test Your Rates" at bounding box center [47, 279] width 44 height 8
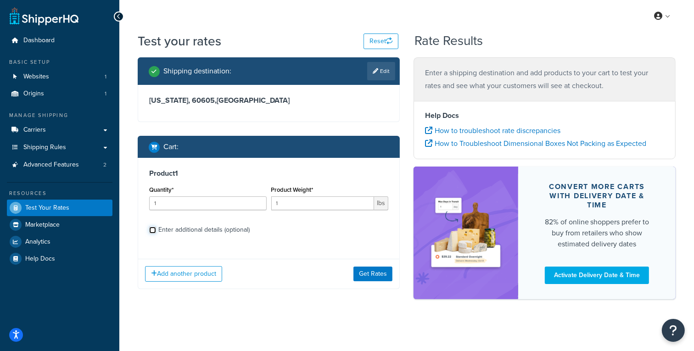
click at [152, 232] on input "Enter additional details (optional)" at bounding box center [152, 230] width 7 height 7
checkbox input "true"
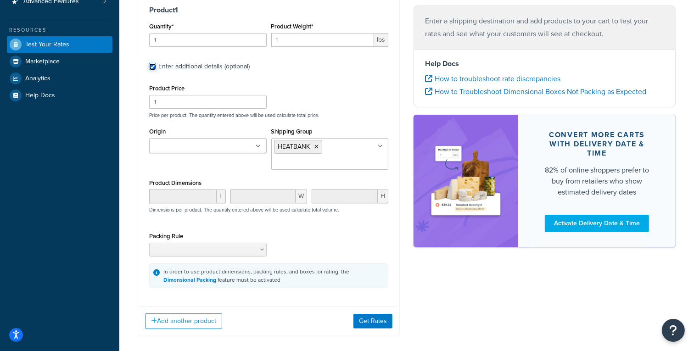
scroll to position [173, 0]
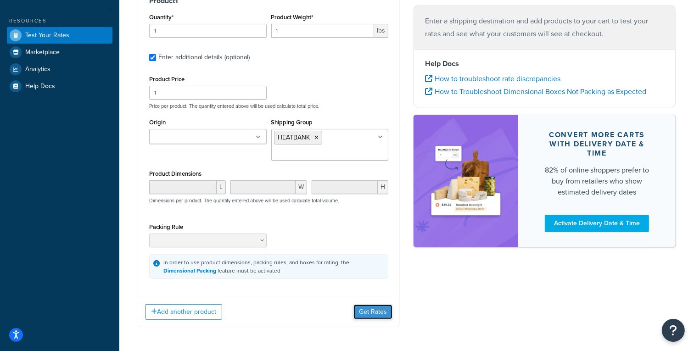
click at [373, 313] on button "Get Rates" at bounding box center [373, 312] width 39 height 15
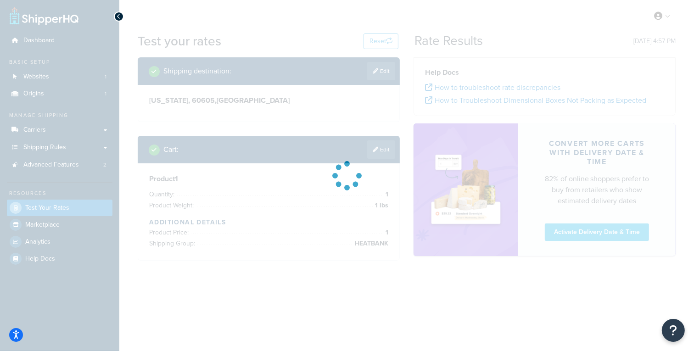
scroll to position [0, 0]
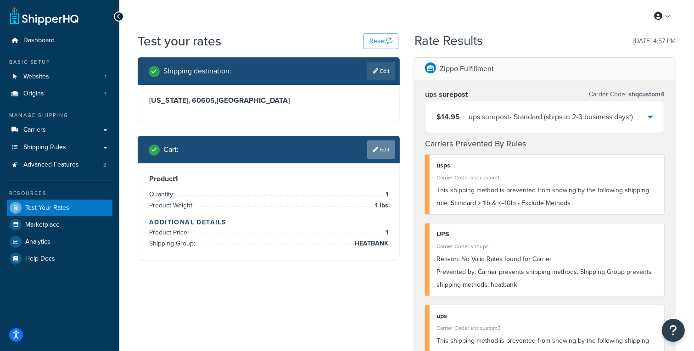
click at [384, 151] on link "Edit" at bounding box center [381, 149] width 28 height 18
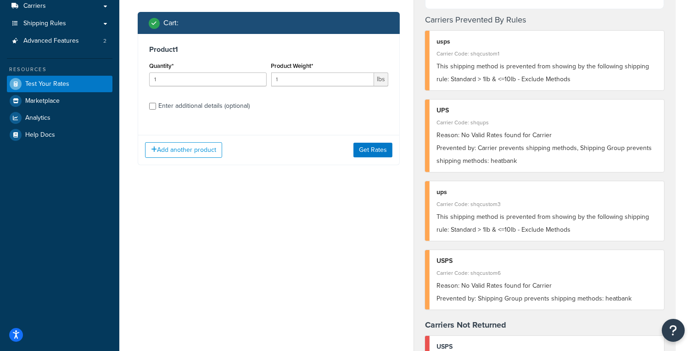
scroll to position [129, 0]
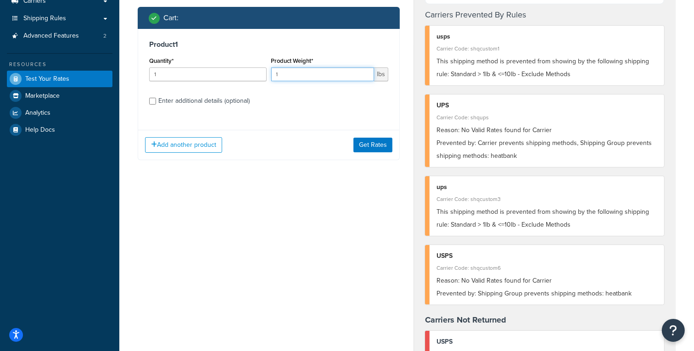
drag, startPoint x: 318, startPoint y: 77, endPoint x: 260, endPoint y: 75, distance: 57.9
click at [260, 74] on div "Quantity* 1 Product Weight* 1 lbs" at bounding box center [269, 72] width 244 height 34
type input ".5"
click at [376, 140] on button "Get Rates" at bounding box center [373, 145] width 39 height 15
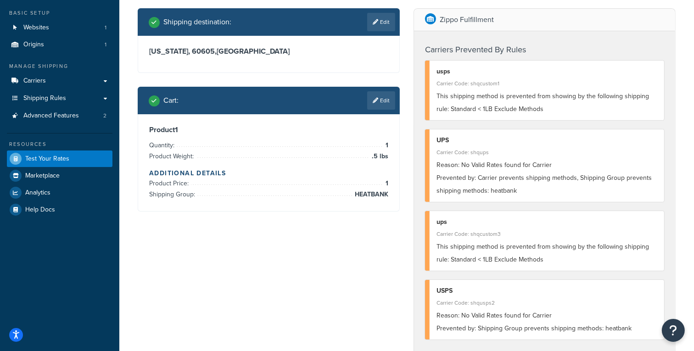
scroll to position [0, 0]
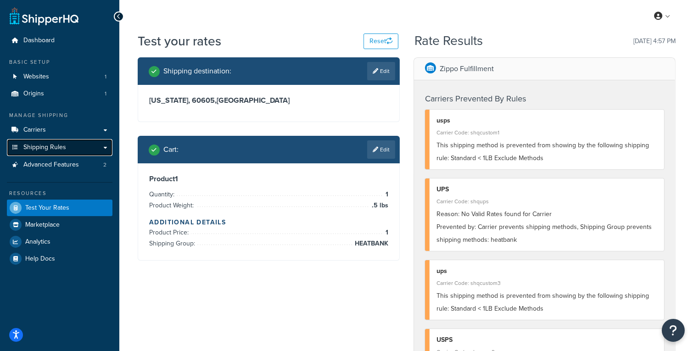
click at [48, 147] on span "Shipping Rules" at bounding box center [44, 148] width 43 height 8
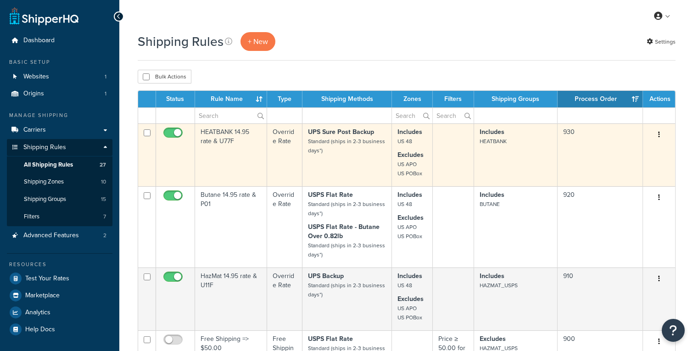
click at [176, 131] on input "checkbox" at bounding box center [174, 134] width 25 height 11
checkbox input "false"
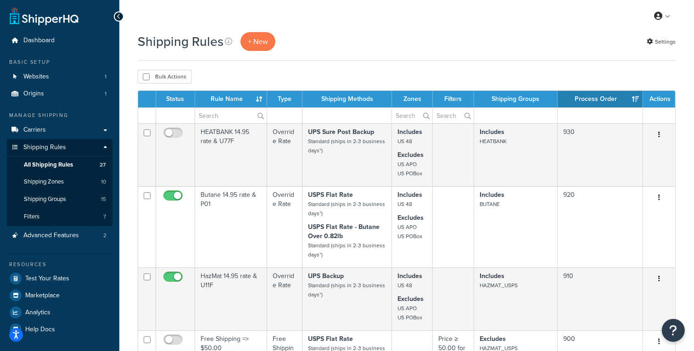
click at [434, 50] on div "Shipping Rules + New Settings" at bounding box center [407, 41] width 538 height 19
click at [59, 183] on span "Shipping Zones" at bounding box center [44, 182] width 40 height 8
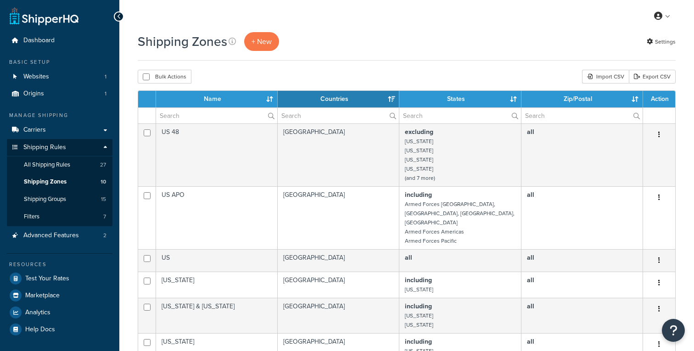
select select "15"
click at [48, 197] on span "Shipping Groups" at bounding box center [45, 200] width 42 height 8
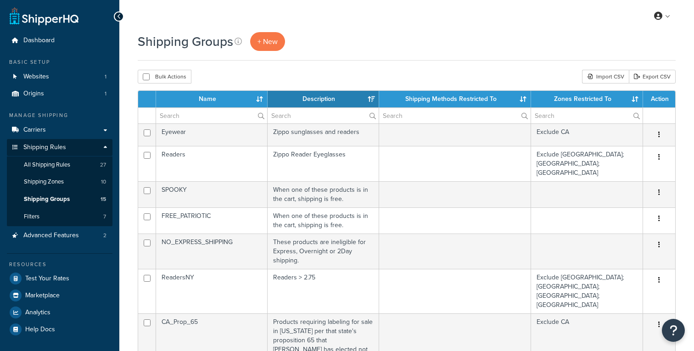
select select "15"
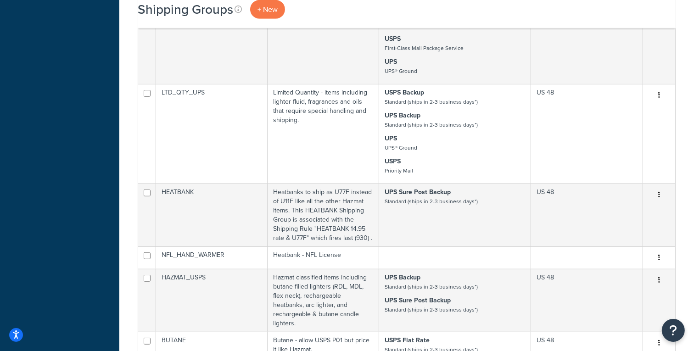
scroll to position [473, 0]
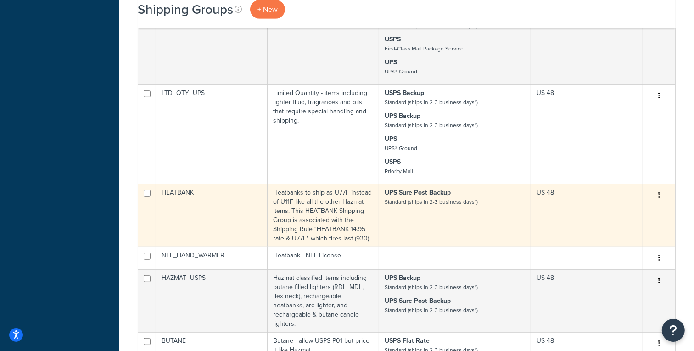
click at [236, 184] on td "HEATBANK" at bounding box center [212, 215] width 112 height 63
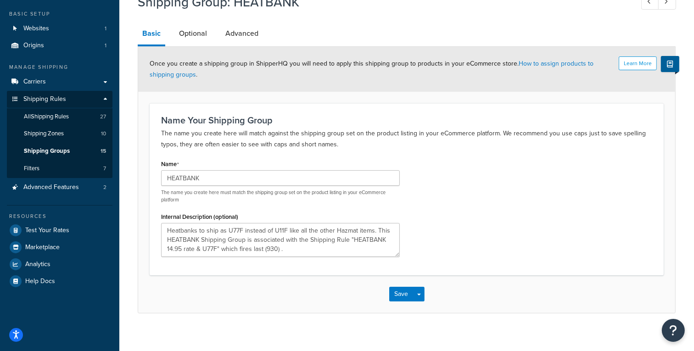
scroll to position [55, 0]
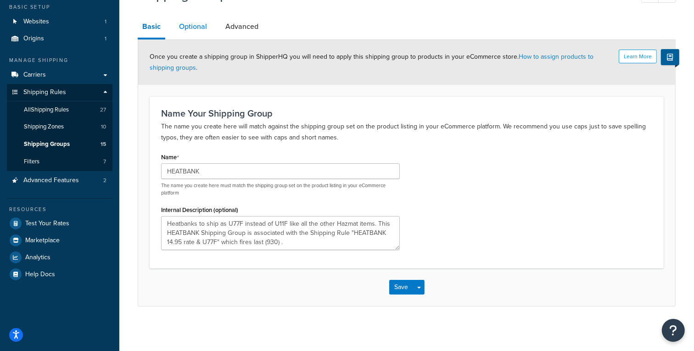
click at [188, 28] on link "Optional" at bounding box center [192, 27] width 37 height 22
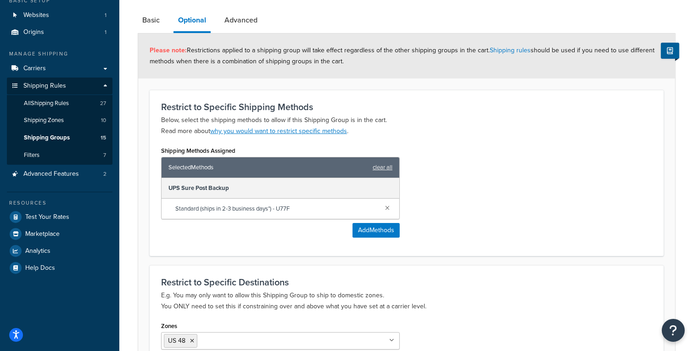
scroll to position [63, 0]
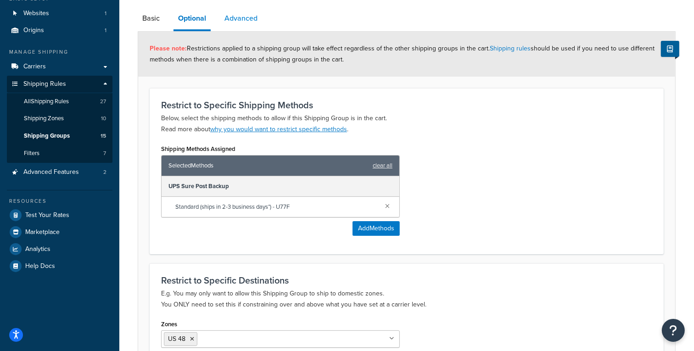
click at [240, 20] on link "Advanced" at bounding box center [241, 18] width 42 height 22
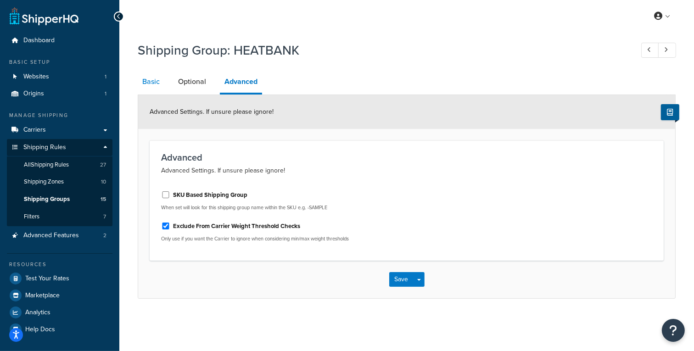
click at [149, 79] on link "Basic" at bounding box center [151, 82] width 27 height 22
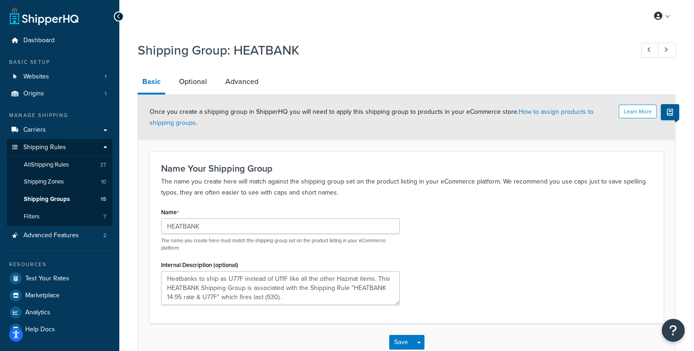
scroll to position [55, 0]
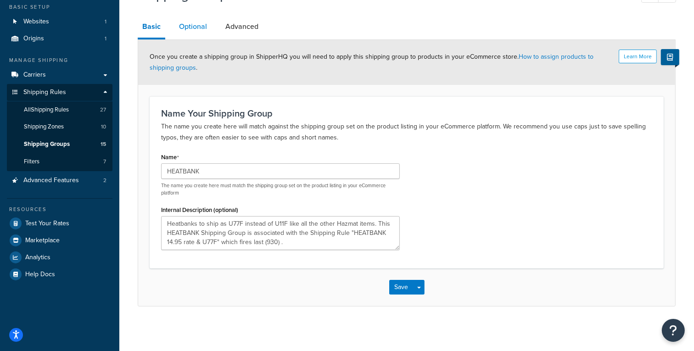
click at [194, 28] on link "Optional" at bounding box center [192, 27] width 37 height 22
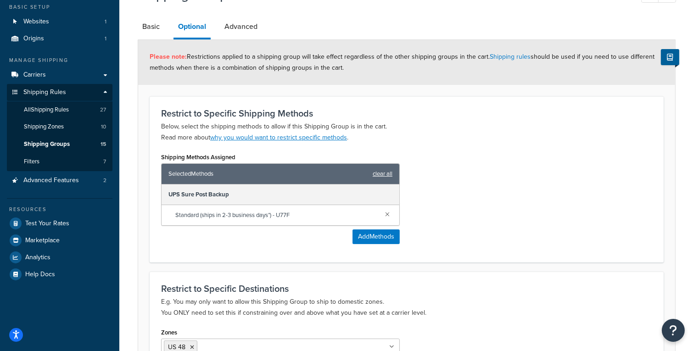
click at [383, 174] on link "clear all" at bounding box center [383, 174] width 20 height 13
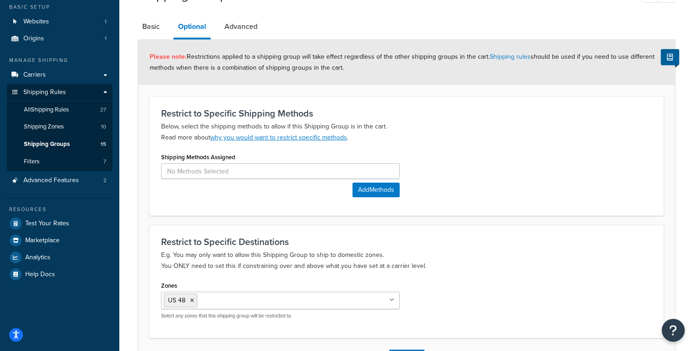
scroll to position [124, 0]
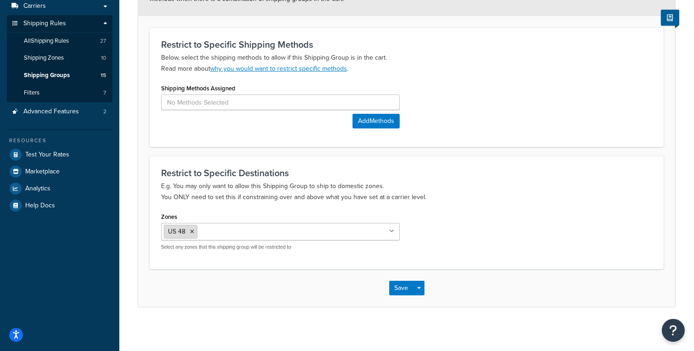
click at [190, 230] on icon at bounding box center [192, 232] width 4 height 6
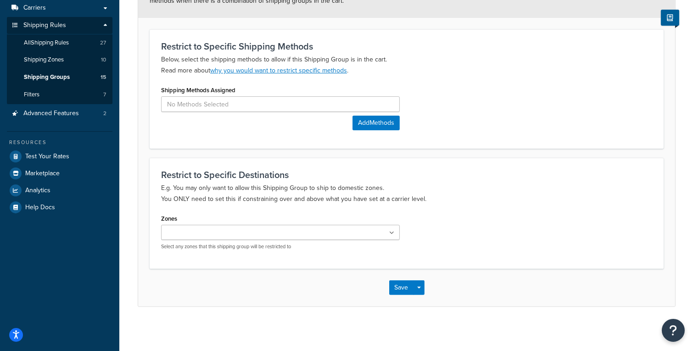
click at [434, 192] on p "E.g. You may only want to allow this Shipping Group to ship to domestic zones. …" at bounding box center [406, 194] width 491 height 22
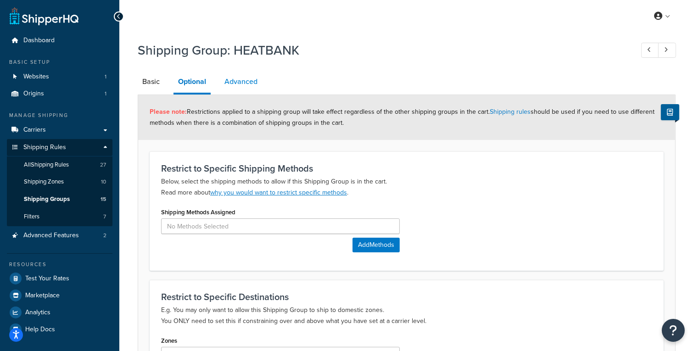
click at [236, 83] on link "Advanced" at bounding box center [241, 82] width 42 height 22
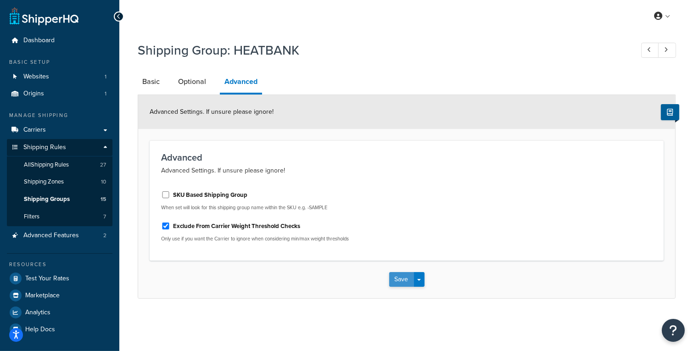
click at [395, 274] on button "Save" at bounding box center [401, 279] width 25 height 15
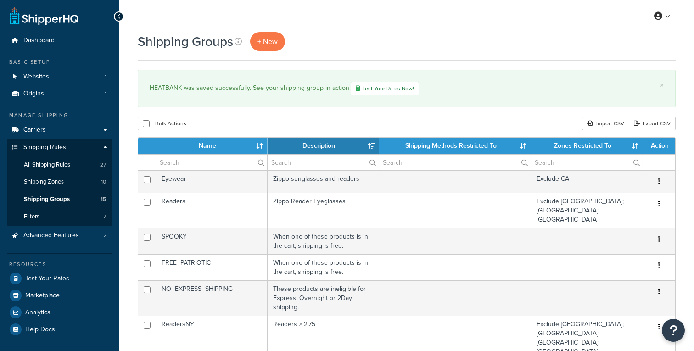
select select "15"
click at [53, 163] on span "All Shipping Rules" at bounding box center [47, 165] width 46 height 8
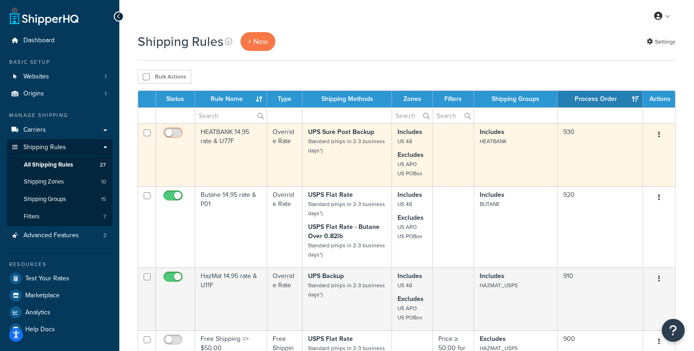
click at [167, 130] on input "checkbox" at bounding box center [174, 134] width 25 height 11
checkbox input "true"
click at [237, 149] on td "HEATBANK 14.95 rate & U77F" at bounding box center [231, 155] width 72 height 63
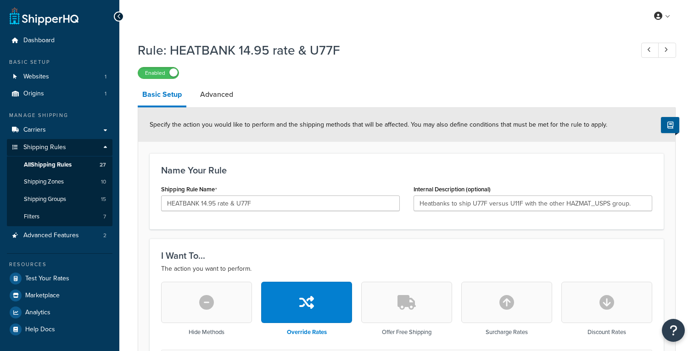
select select "LOCATION"
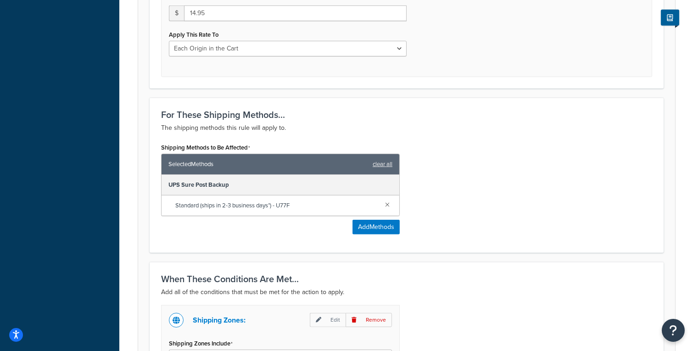
scroll to position [250, 0]
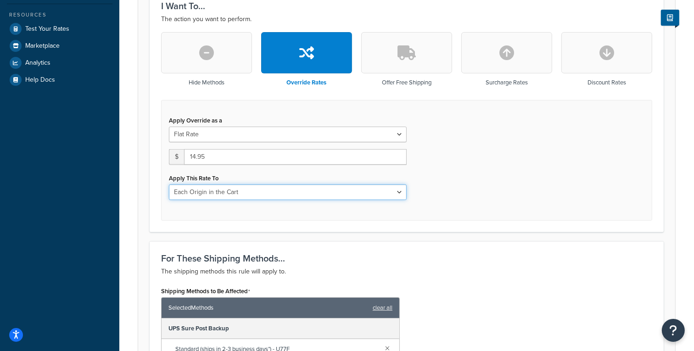
click at [312, 193] on select "Each Shipment in the Cart Each Origin in the Cart Each Shipping Group in the Ca…" at bounding box center [288, 193] width 238 height 16
click at [283, 189] on select "Each Shipment in the Cart Each Origin in the Cart Each Shipping Group in the Ca…" at bounding box center [288, 193] width 238 height 16
click at [169, 185] on select "Each Shipment in the Cart Each Origin in the Cart Each Shipping Group in the Ca…" at bounding box center [288, 193] width 238 height 16
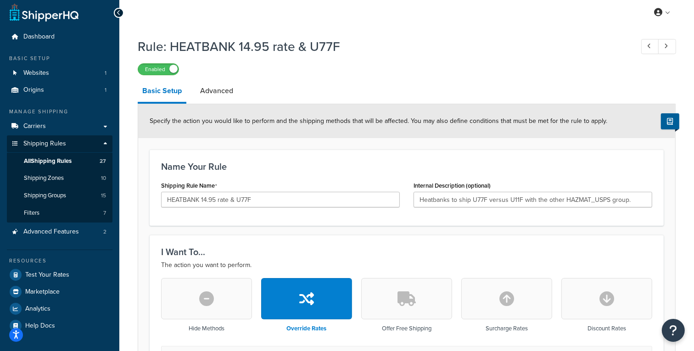
scroll to position [0, 0]
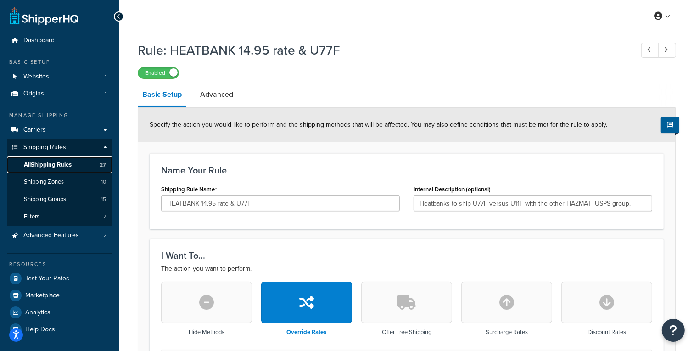
click at [61, 166] on span "All Shipping Rules" at bounding box center [48, 165] width 48 height 8
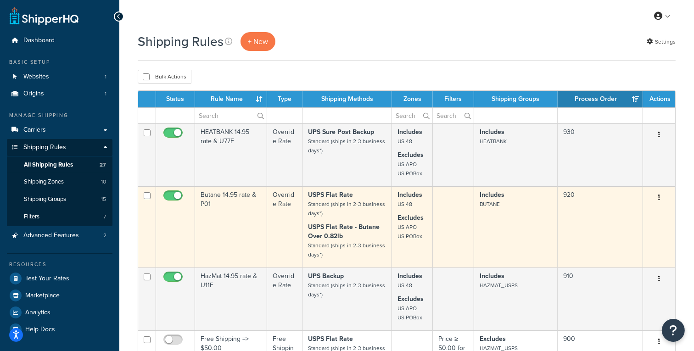
click at [225, 197] on td "Butane 14.95 rate & P01" at bounding box center [231, 226] width 72 height 81
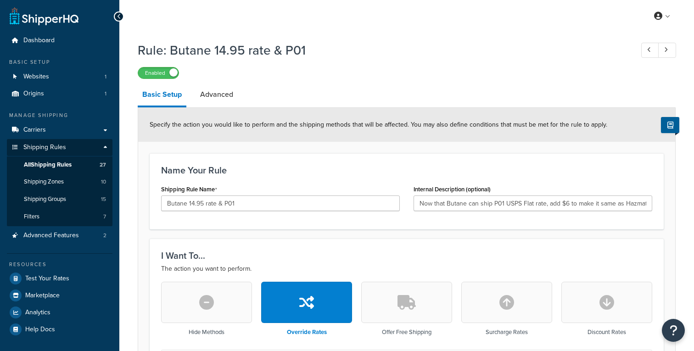
select select "LOCATION"
click at [63, 164] on span "All Shipping Rules" at bounding box center [48, 165] width 48 height 8
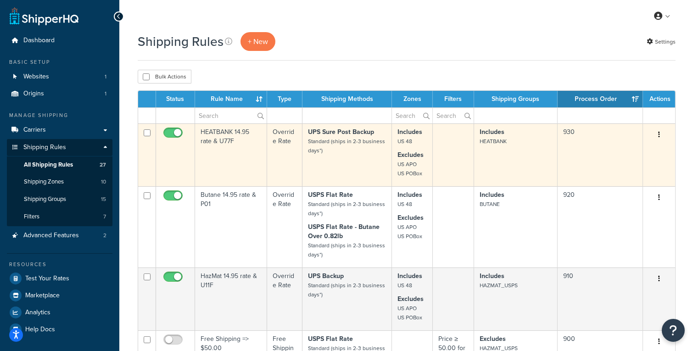
click at [230, 147] on td "HEATBANK 14.95 rate & U77F" at bounding box center [231, 155] width 72 height 63
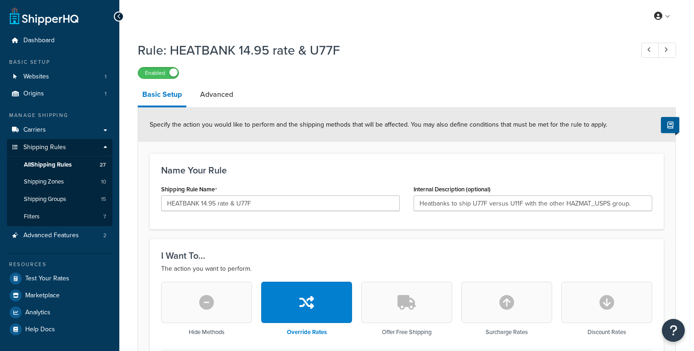
select select "LOCATION"
click at [217, 99] on link "Advanced" at bounding box center [217, 95] width 42 height 22
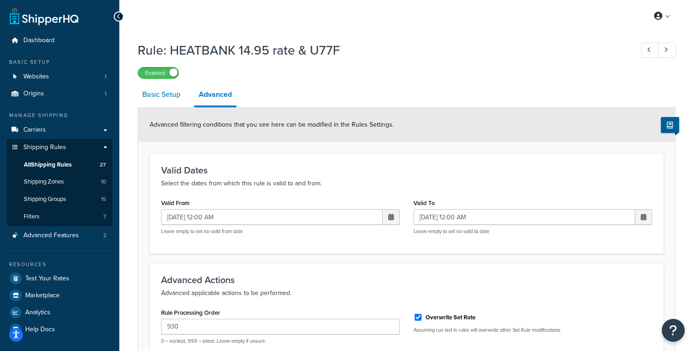
click at [153, 89] on link "Basic Setup" at bounding box center [161, 95] width 47 height 22
select select "LOCATION"
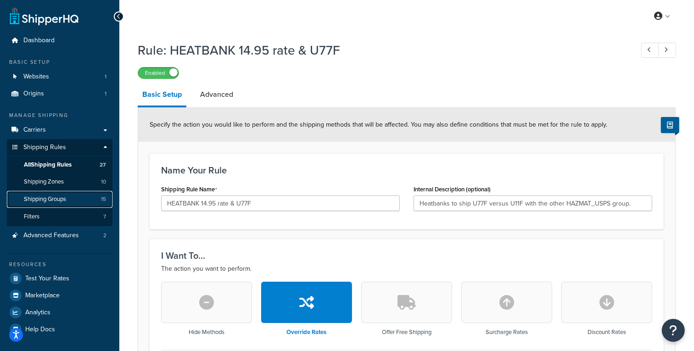
click at [46, 202] on span "Shipping Groups" at bounding box center [45, 200] width 42 height 8
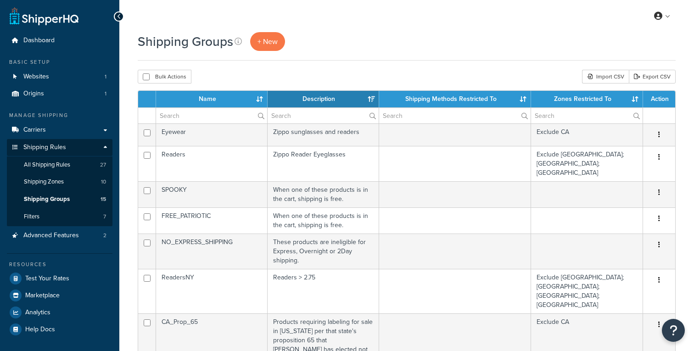
select select "15"
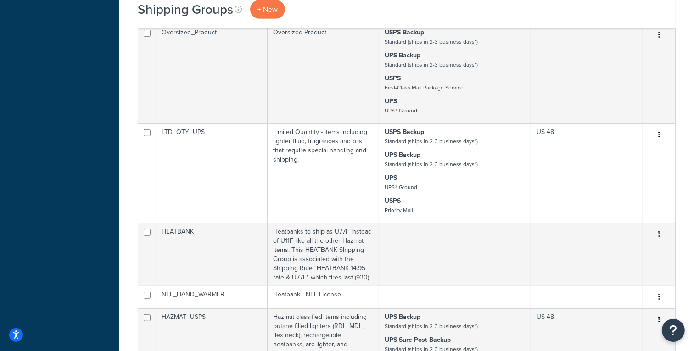
scroll to position [433, 0]
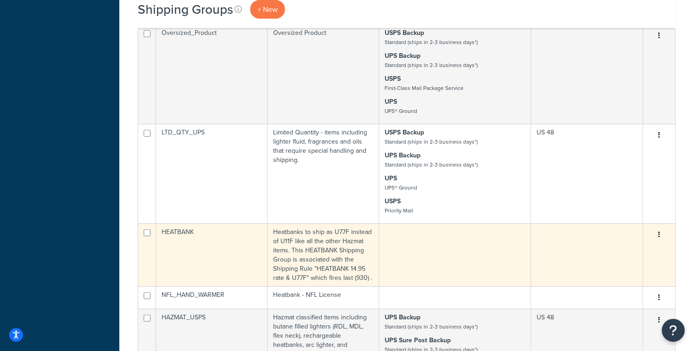
click at [232, 224] on td "HEATBANK" at bounding box center [212, 255] width 112 height 63
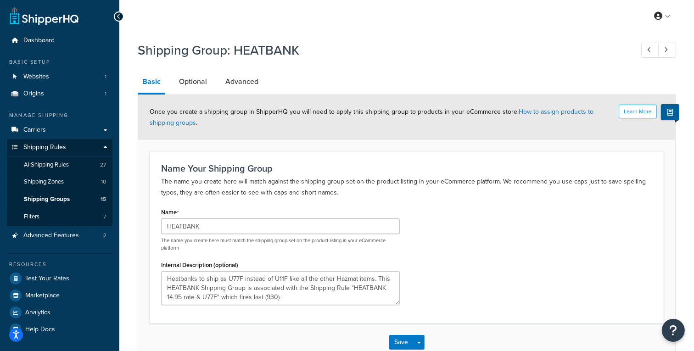
scroll to position [55, 0]
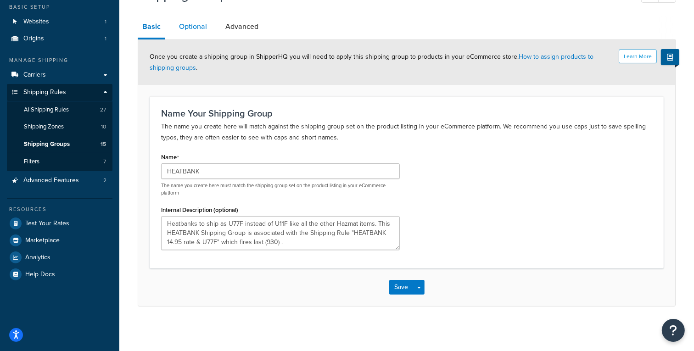
click at [186, 30] on link "Optional" at bounding box center [192, 27] width 37 height 22
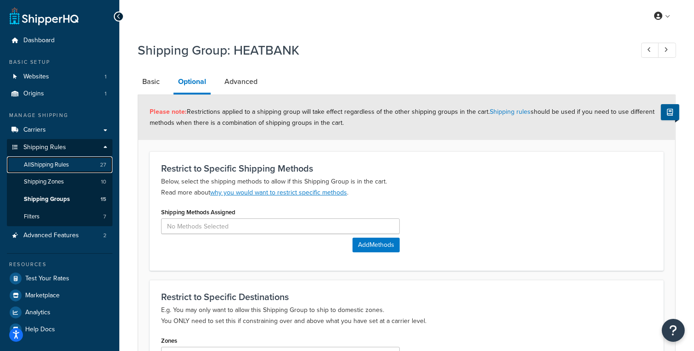
click at [57, 162] on span "All Shipping Rules" at bounding box center [46, 165] width 45 height 8
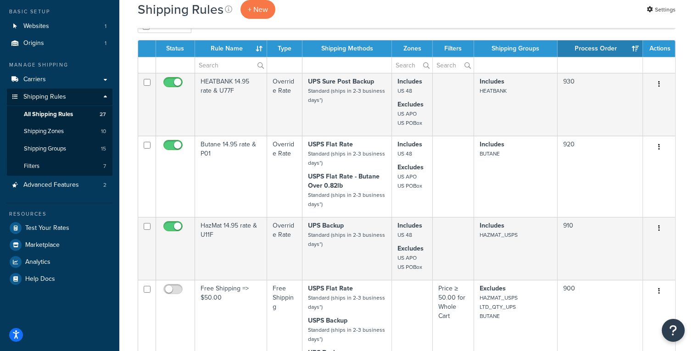
scroll to position [51, 0]
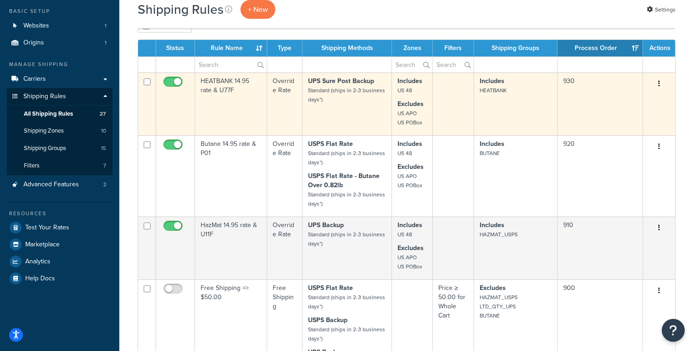
click at [340, 95] on p "UPS Sure Post Backup Standard (ships in 2-3 business days*)" at bounding box center [347, 91] width 78 height 28
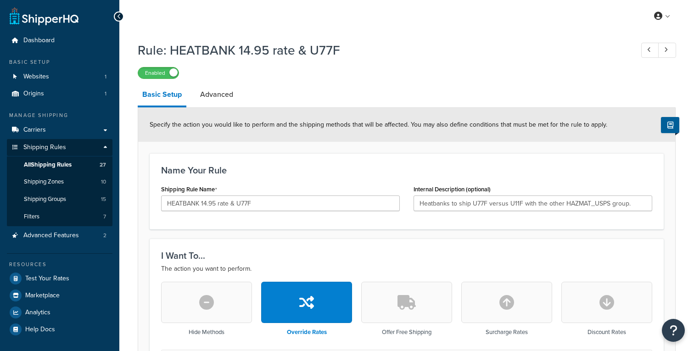
select select "LOCATION"
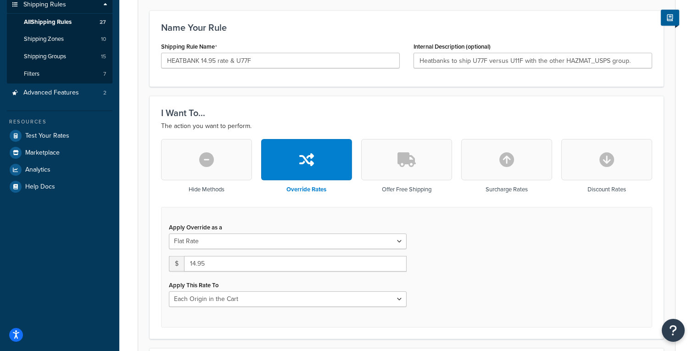
scroll to position [140, 0]
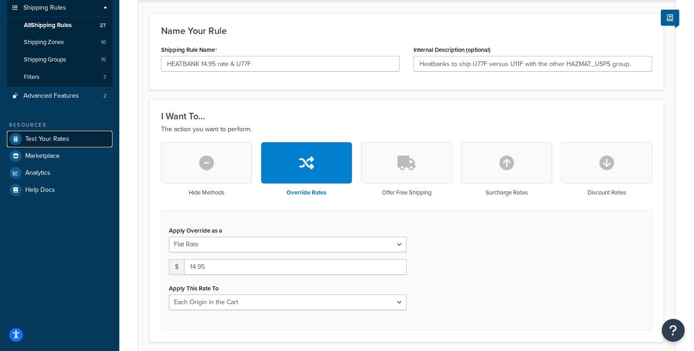
click at [47, 139] on span "Test Your Rates" at bounding box center [47, 139] width 44 height 8
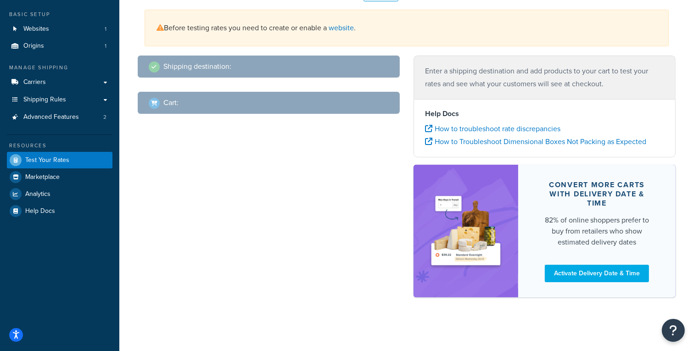
scroll to position [2, 0]
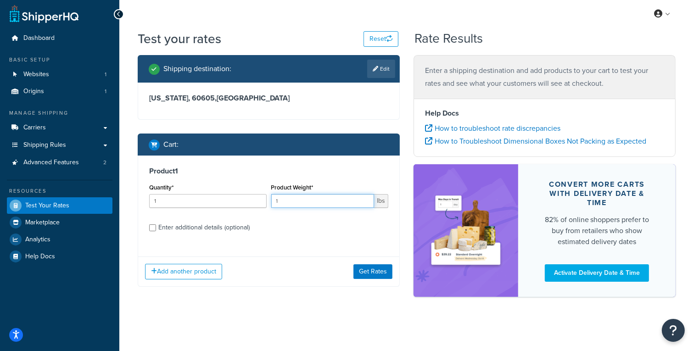
drag, startPoint x: 330, startPoint y: 203, endPoint x: 270, endPoint y: 198, distance: 60.4
click at [270, 198] on div "Product Weight* 1 lbs" at bounding box center [330, 198] width 122 height 34
click at [151, 225] on input "Enter additional details (optional)" at bounding box center [152, 228] width 7 height 7
checkbox input "true"
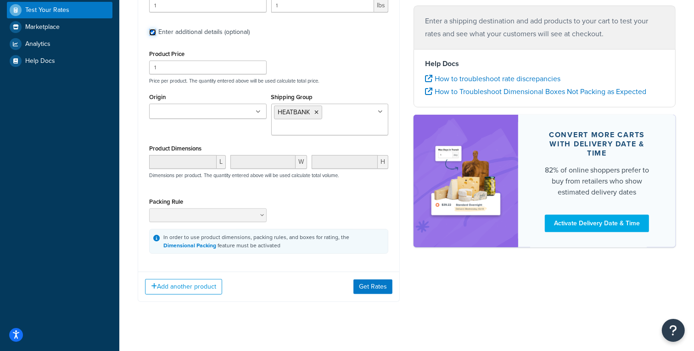
scroll to position [206, 0]
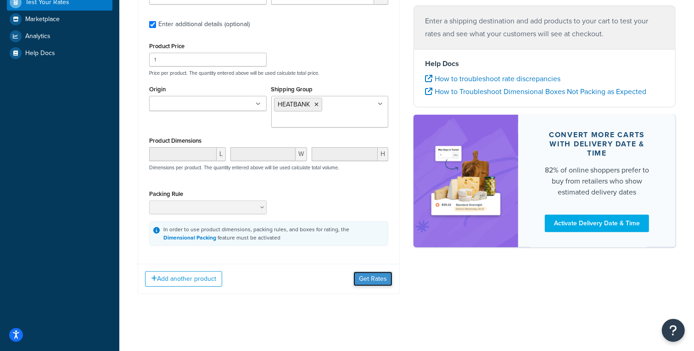
click at [377, 275] on button "Get Rates" at bounding box center [373, 279] width 39 height 15
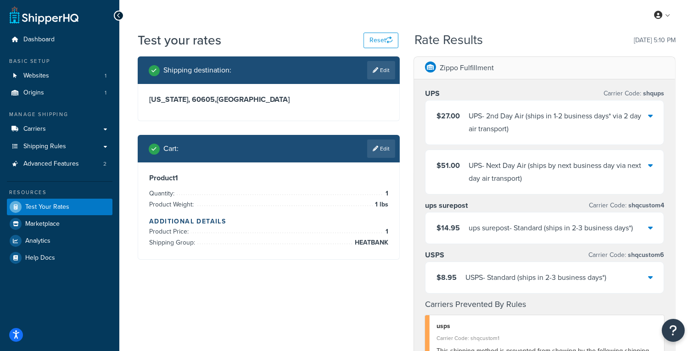
scroll to position [0, 0]
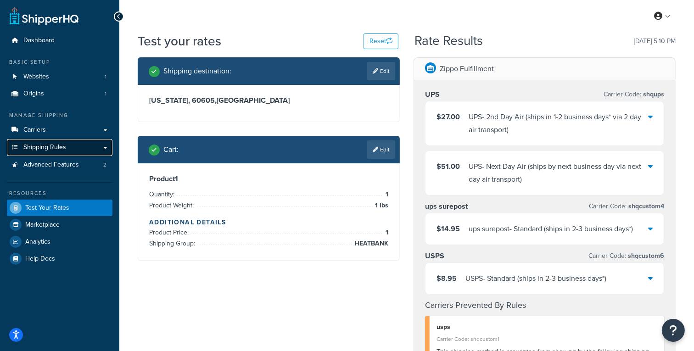
click at [37, 148] on span "Shipping Rules" at bounding box center [44, 148] width 43 height 8
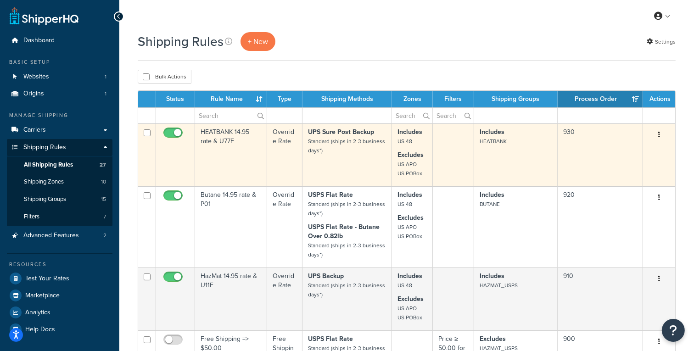
click at [178, 132] on input "checkbox" at bounding box center [174, 134] width 25 height 11
checkbox input "false"
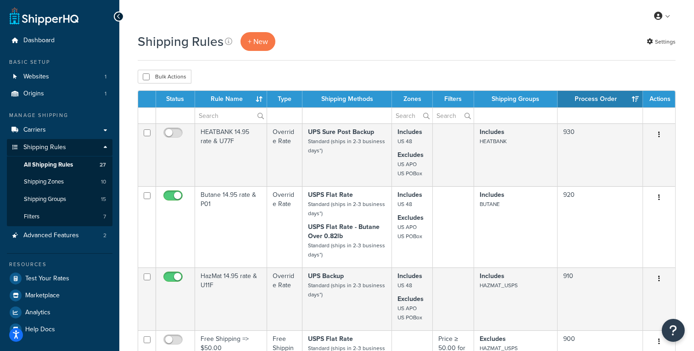
click at [375, 27] on div "My Profile Billing Global Settings Contact Us Logout" at bounding box center [406, 16] width 575 height 32
click at [45, 279] on span "Test Your Rates" at bounding box center [47, 279] width 44 height 8
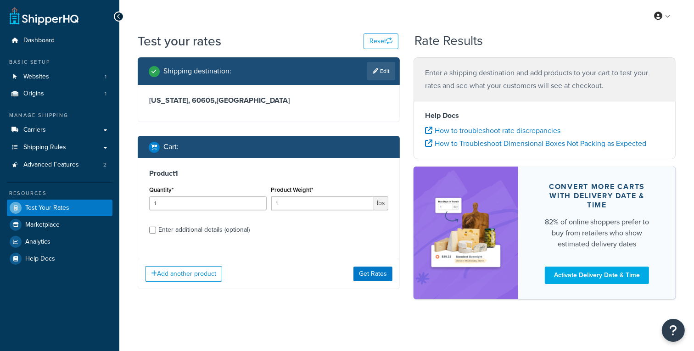
scroll to position [2, 0]
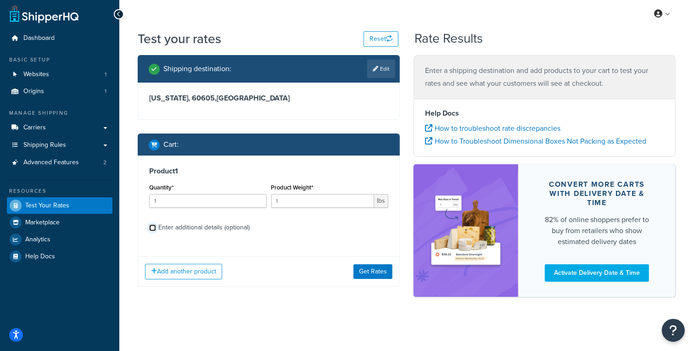
click at [151, 227] on input "Enter additional details (optional)" at bounding box center [152, 228] width 7 height 7
checkbox input "true"
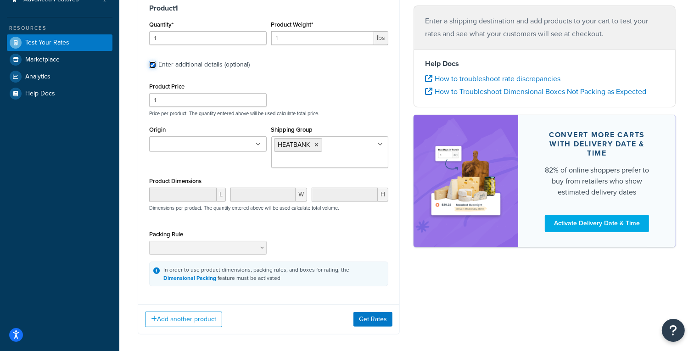
scroll to position [167, 0]
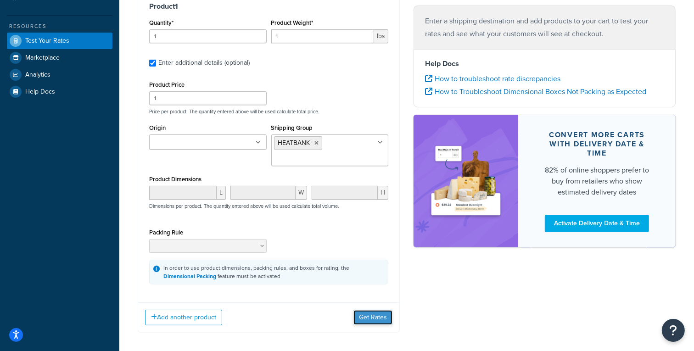
click at [376, 313] on button "Get Rates" at bounding box center [373, 317] width 39 height 15
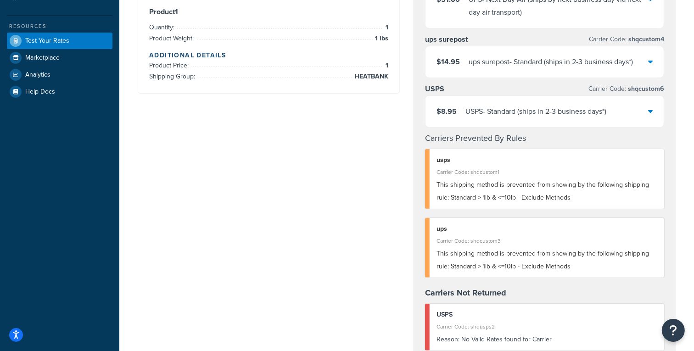
scroll to position [0, 0]
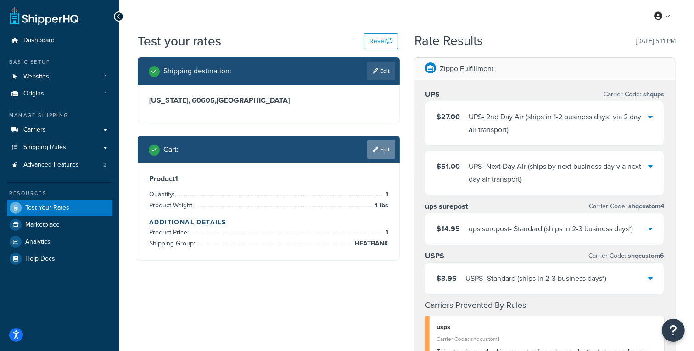
click at [388, 149] on link "Edit" at bounding box center [381, 149] width 28 height 18
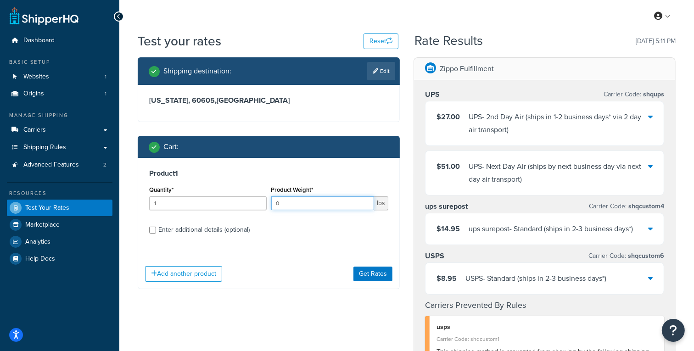
click at [366, 204] on input "0" at bounding box center [322, 204] width 103 height 14
type input "0.5"
click at [375, 268] on button "Get Rates" at bounding box center [373, 274] width 39 height 15
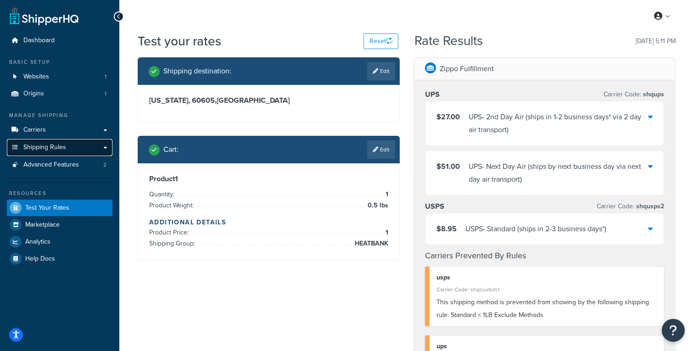
click at [52, 148] on span "Shipping Rules" at bounding box center [44, 148] width 43 height 8
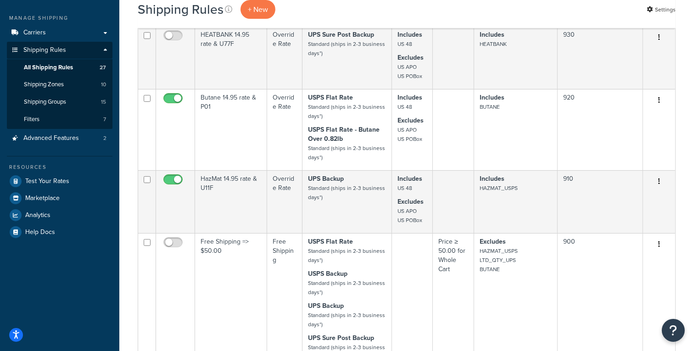
scroll to position [85, 0]
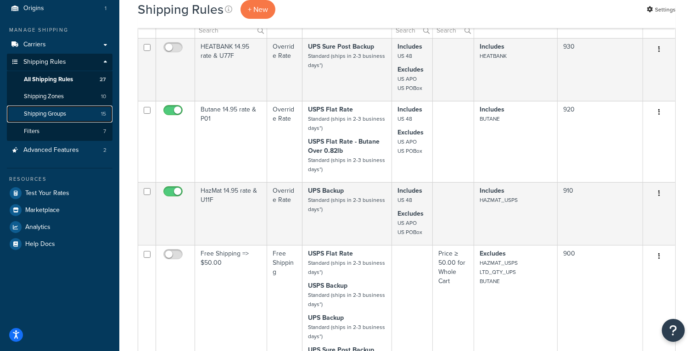
click at [51, 115] on span "Shipping Groups" at bounding box center [45, 114] width 42 height 8
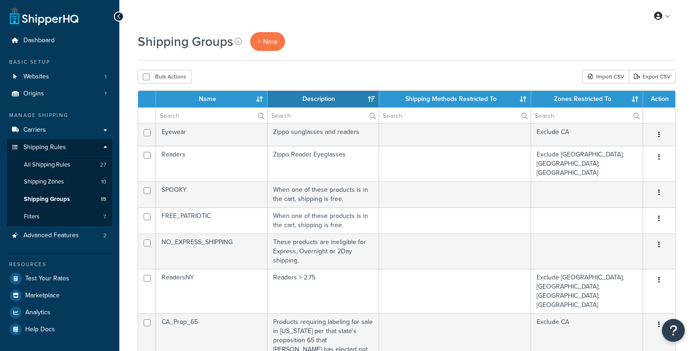
select select "15"
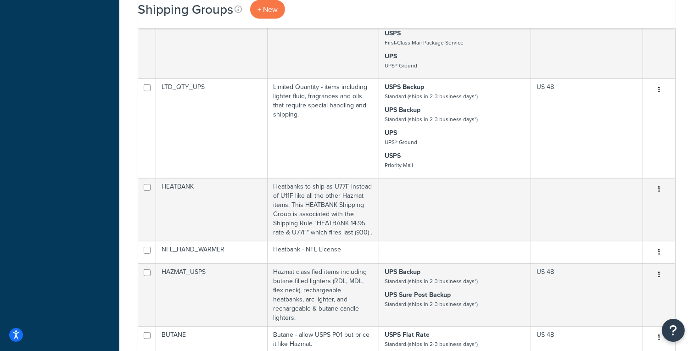
scroll to position [491, 0]
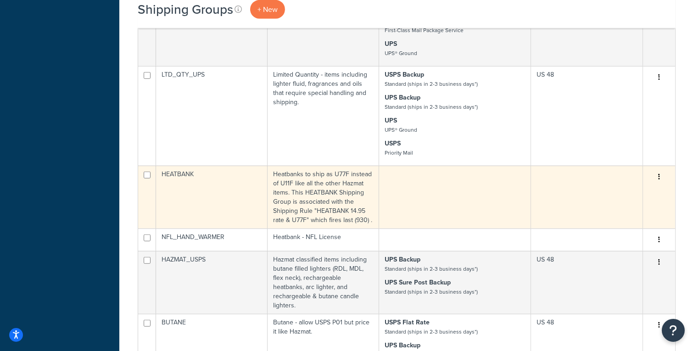
click at [659, 174] on icon "button" at bounding box center [659, 177] width 2 height 6
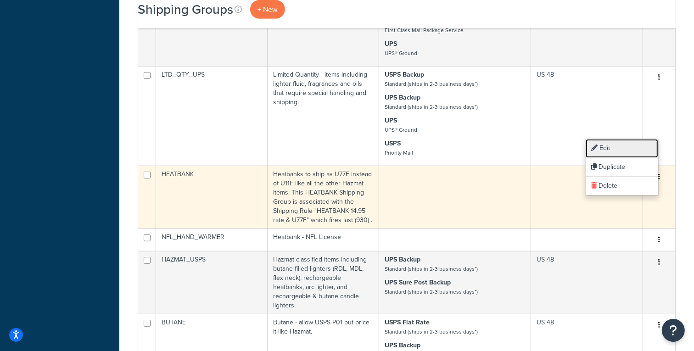
click at [623, 146] on link "Edit" at bounding box center [622, 148] width 73 height 19
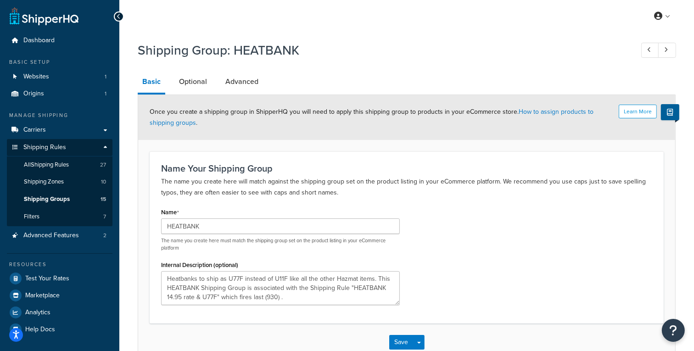
scroll to position [55, 0]
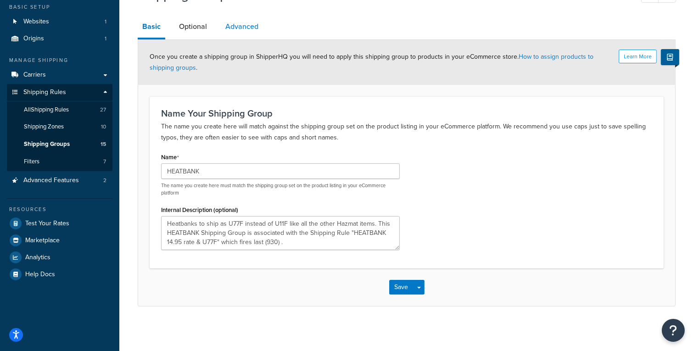
click at [244, 29] on link "Advanced" at bounding box center [242, 27] width 42 height 22
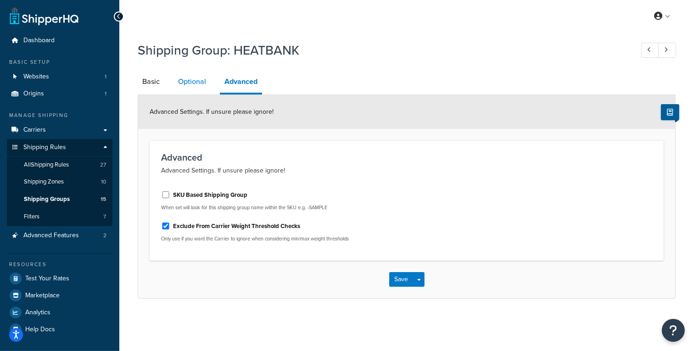
click at [186, 87] on link "Optional" at bounding box center [192, 82] width 37 height 22
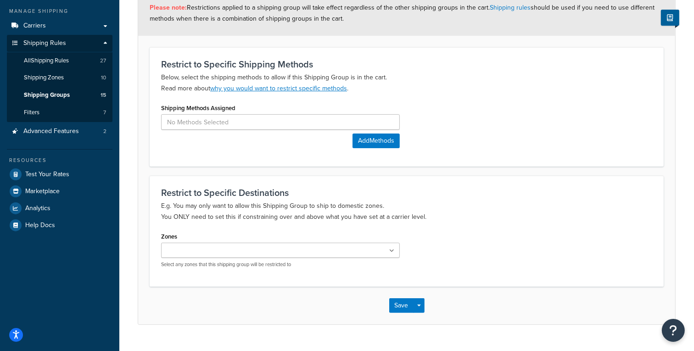
scroll to position [122, 0]
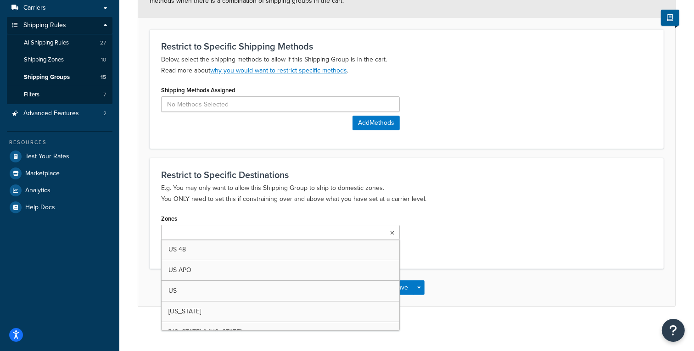
click at [320, 234] on ul at bounding box center [280, 232] width 239 height 15
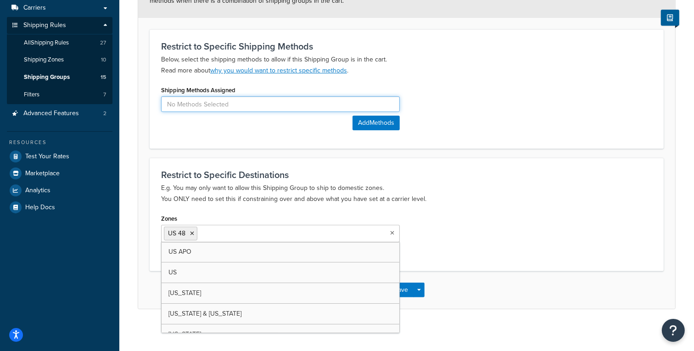
click at [271, 103] on input at bounding box center [280, 104] width 239 height 16
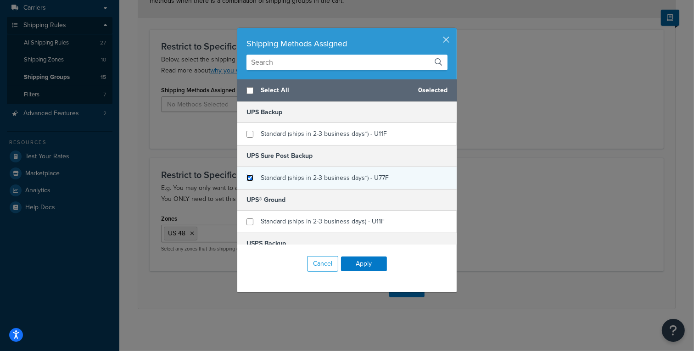
click at [252, 176] on input "checkbox" at bounding box center [250, 177] width 7 height 7
checkbox input "true"
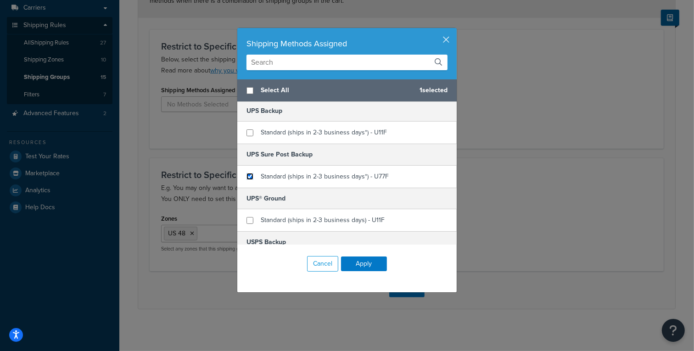
scroll to position [0, 0]
click at [369, 264] on button "Apply" at bounding box center [364, 264] width 46 height 15
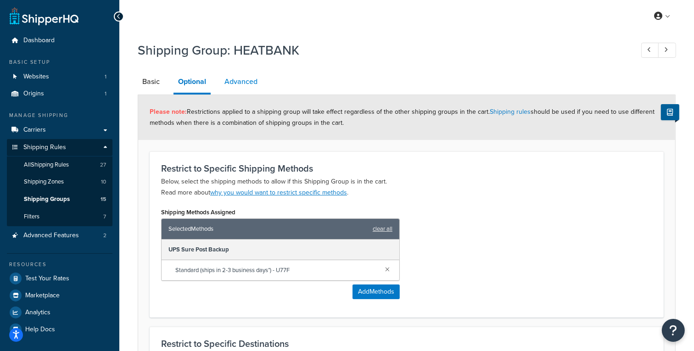
click at [240, 79] on link "Advanced" at bounding box center [241, 82] width 42 height 22
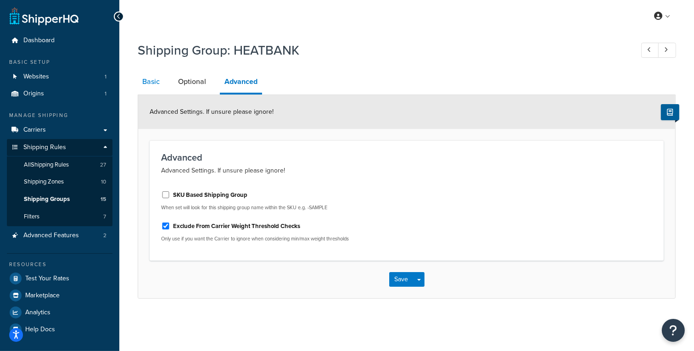
click at [152, 77] on link "Basic" at bounding box center [151, 82] width 27 height 22
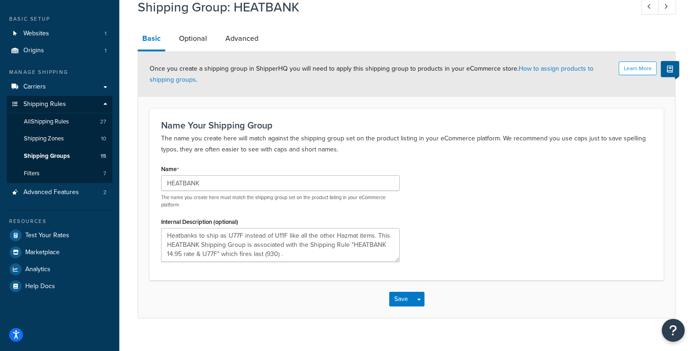
scroll to position [55, 0]
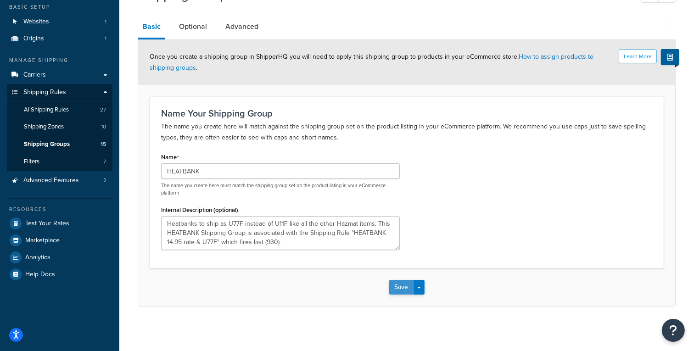
click at [400, 283] on button "Save" at bounding box center [401, 287] width 25 height 15
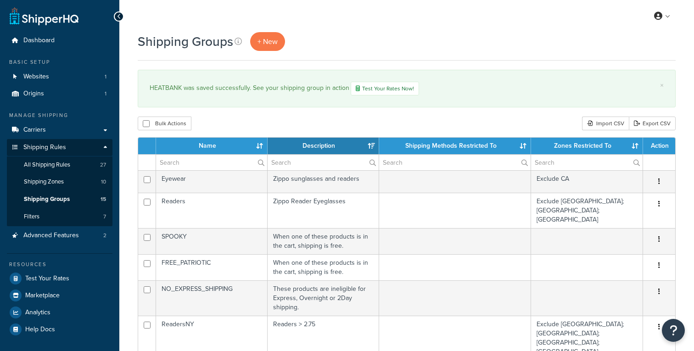
select select "15"
click at [54, 198] on span "Shipping Groups" at bounding box center [47, 200] width 46 height 8
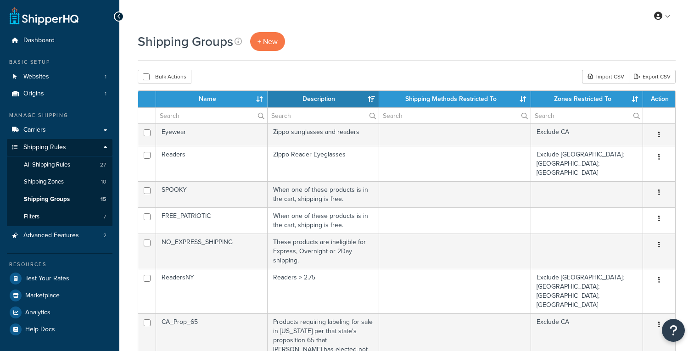
select select "15"
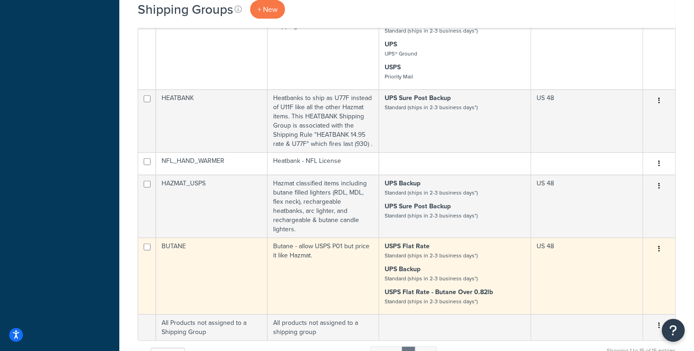
scroll to position [529, 0]
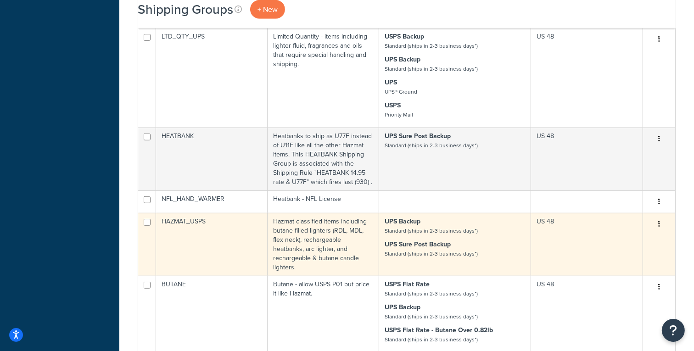
click at [202, 213] on td "HAZMAT_USPS" at bounding box center [212, 244] width 112 height 63
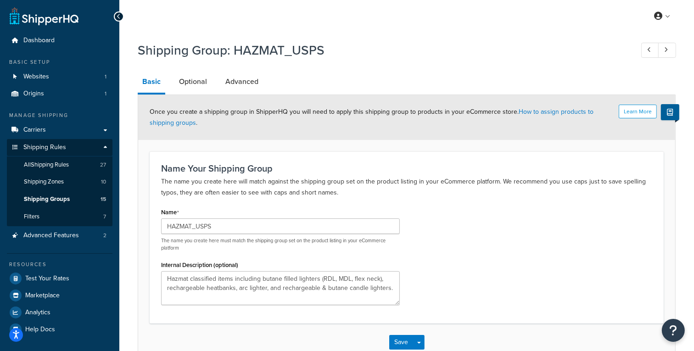
scroll to position [11, 0]
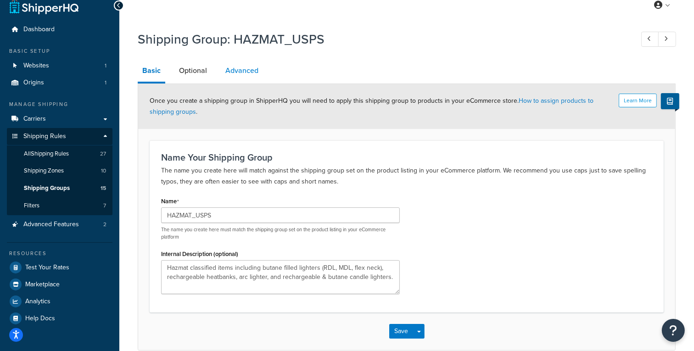
click at [244, 70] on link "Advanced" at bounding box center [242, 71] width 42 height 22
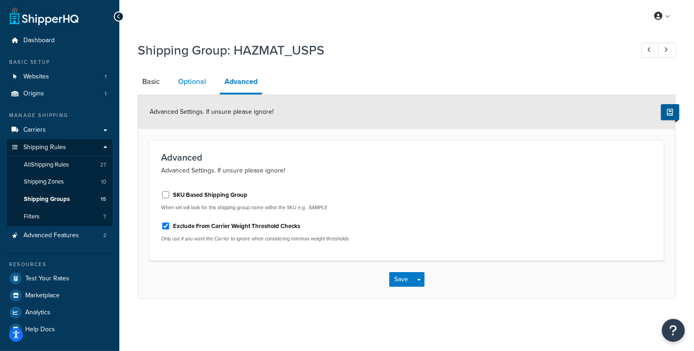
click at [198, 83] on link "Optional" at bounding box center [192, 82] width 37 height 22
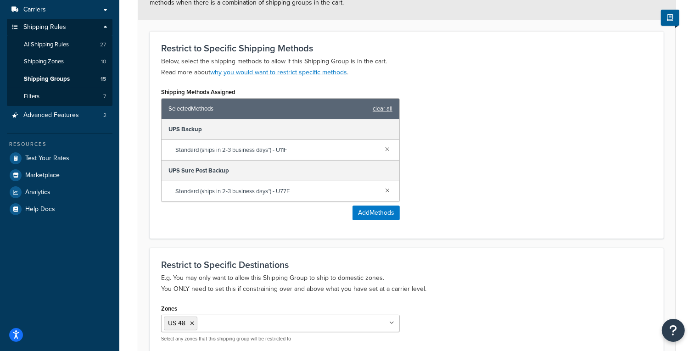
scroll to position [132, 0]
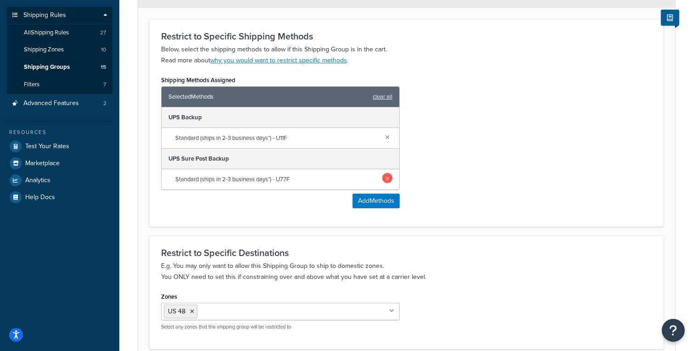
click at [388, 174] on link at bounding box center [387, 178] width 10 height 10
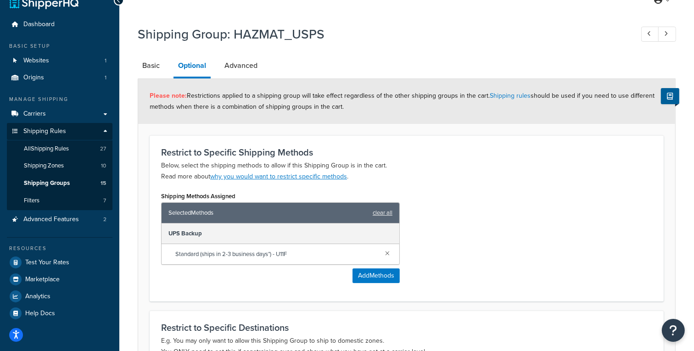
scroll to position [0, 0]
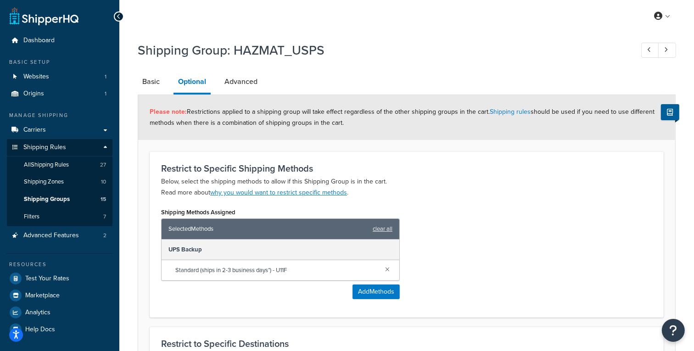
click at [448, 67] on div "Shipping Group: HAZMAT_USPS Basic Optional Advanced Please note: Restrictions a…" at bounding box center [407, 258] width 538 height 442
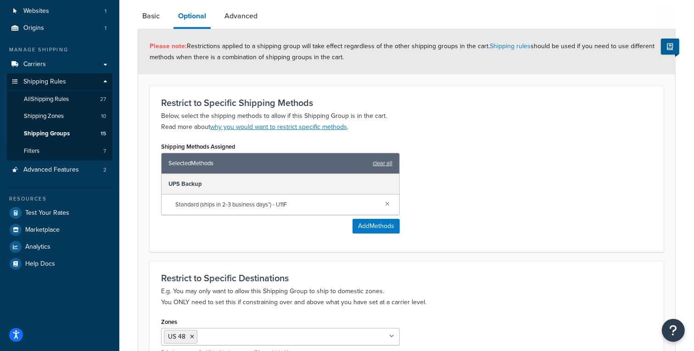
scroll to position [170, 0]
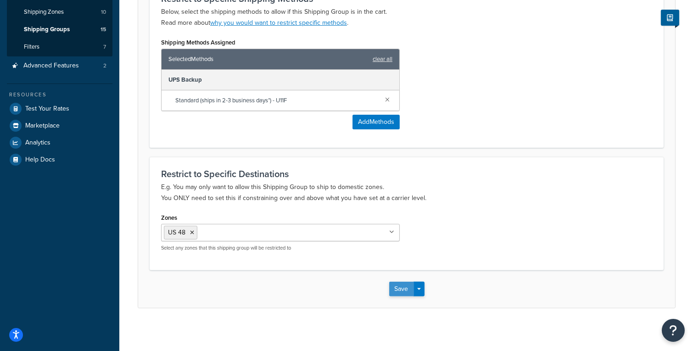
click at [399, 288] on button "Save" at bounding box center [401, 289] width 25 height 15
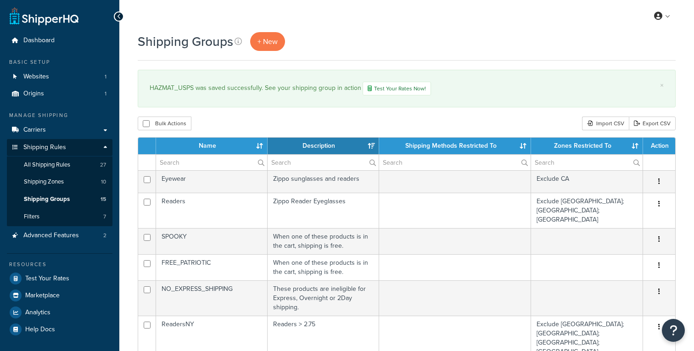
select select "15"
click at [67, 164] on span "All Shipping Rules" at bounding box center [47, 165] width 46 height 8
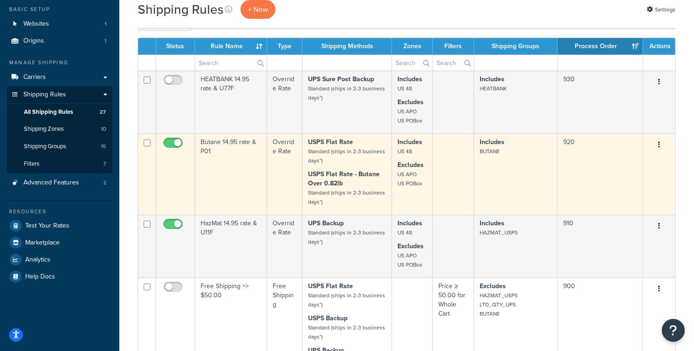
scroll to position [49, 0]
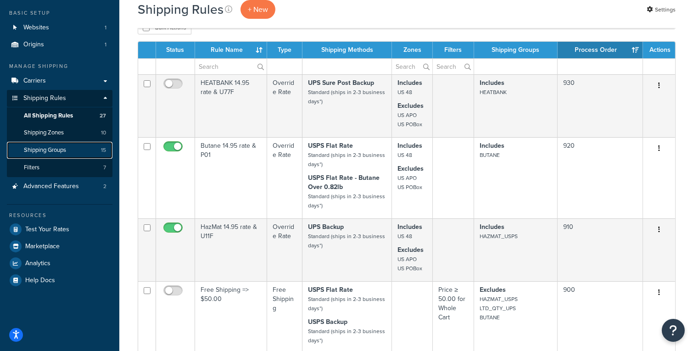
click at [47, 150] on span "Shipping Groups" at bounding box center [45, 150] width 42 height 8
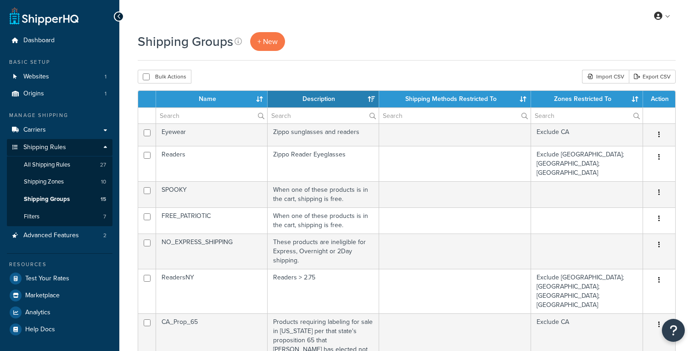
select select "15"
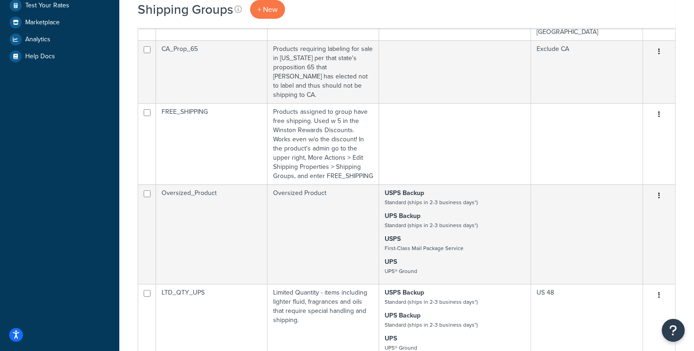
scroll to position [453, 0]
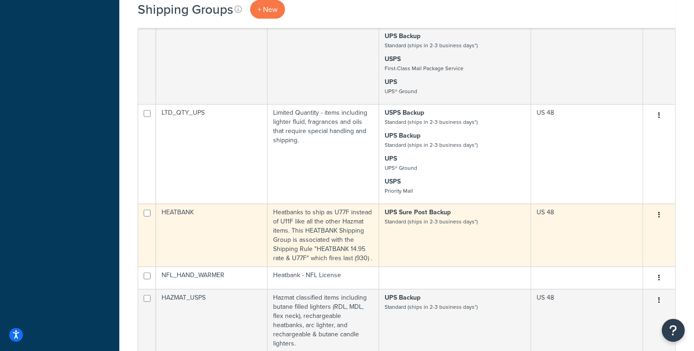
click at [658, 208] on button "button" at bounding box center [659, 215] width 13 height 15
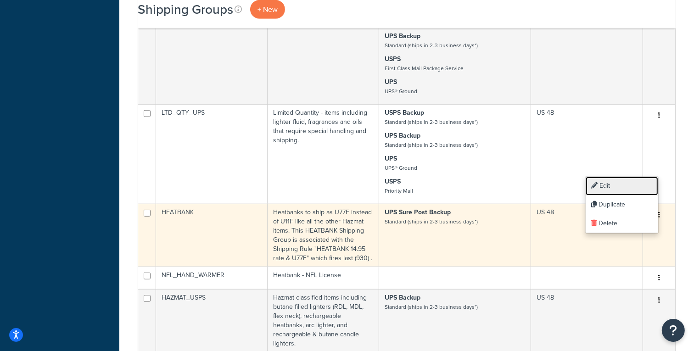
click at [632, 185] on link "Edit" at bounding box center [622, 186] width 73 height 19
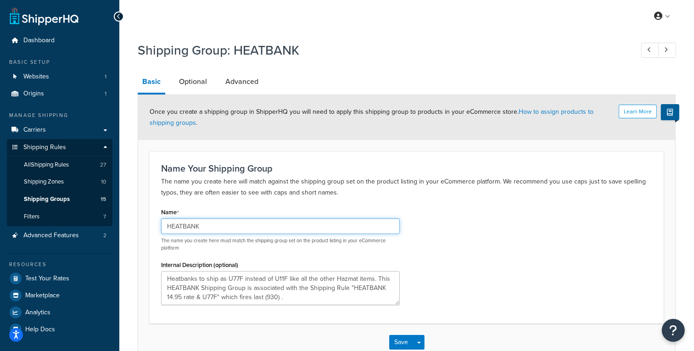
click at [239, 229] on input "HEATBANK" at bounding box center [280, 227] width 239 height 16
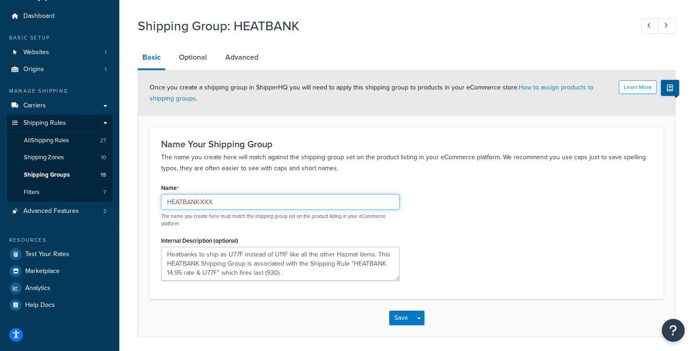
scroll to position [25, 0]
type input "HEATBANK-XXX"
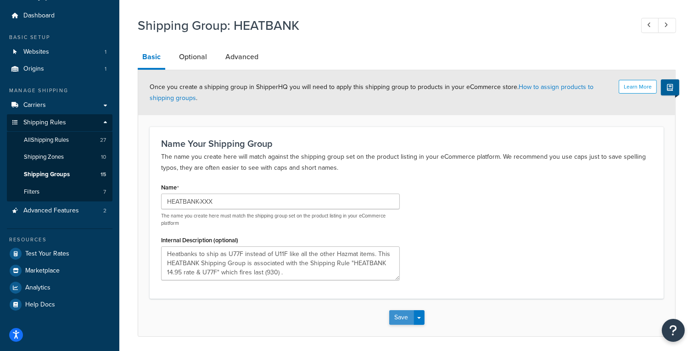
click at [401, 317] on button "Save" at bounding box center [401, 317] width 25 height 15
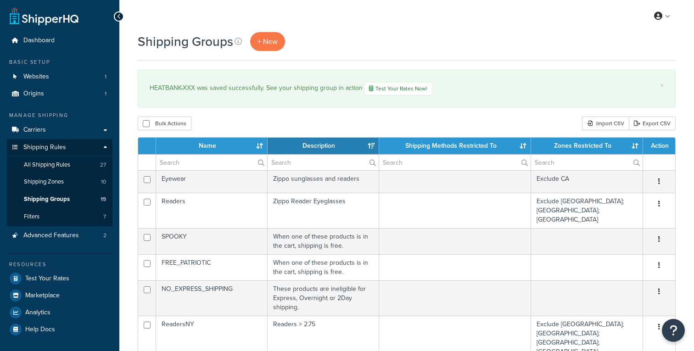
select select "15"
click at [61, 167] on span "All Shipping Rules" at bounding box center [47, 165] width 46 height 8
